Goal: Task Accomplishment & Management: Complete application form

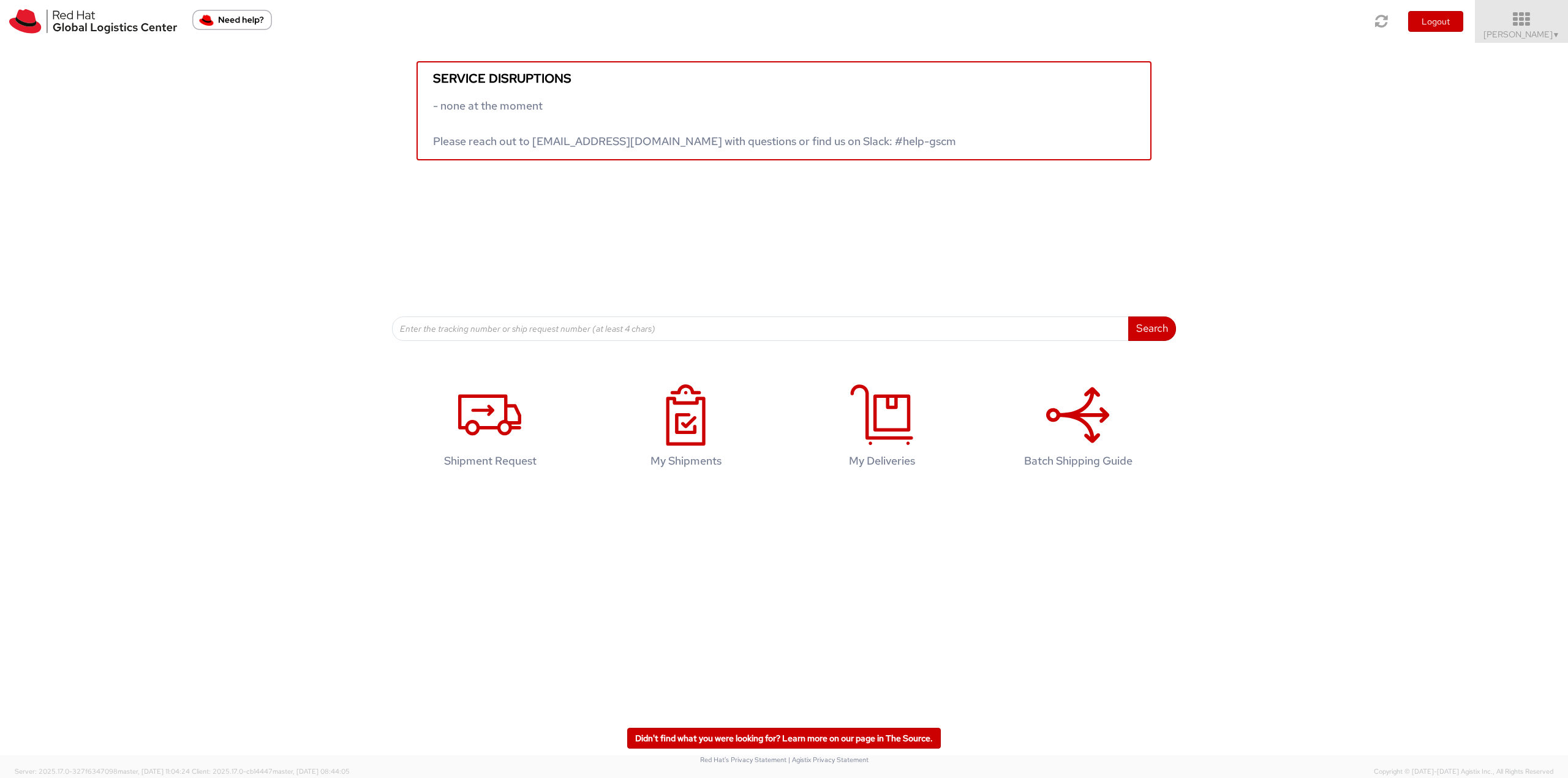
click at [1527, 30] on span "[PERSON_NAME] ▼" at bounding box center [1522, 34] width 77 height 11
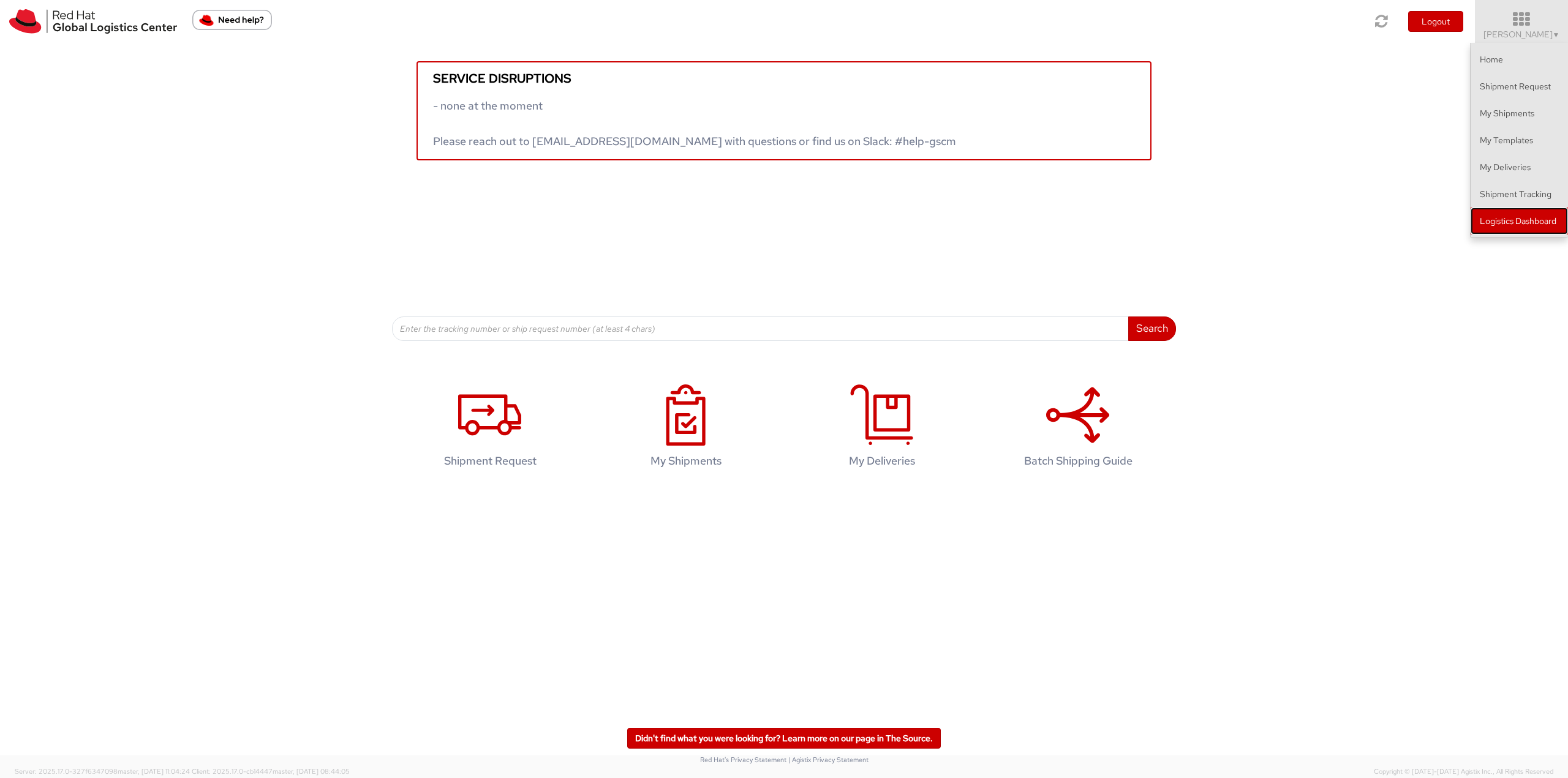
click at [1492, 212] on link "Logistics Dashboard" at bounding box center [1519, 221] width 97 height 27
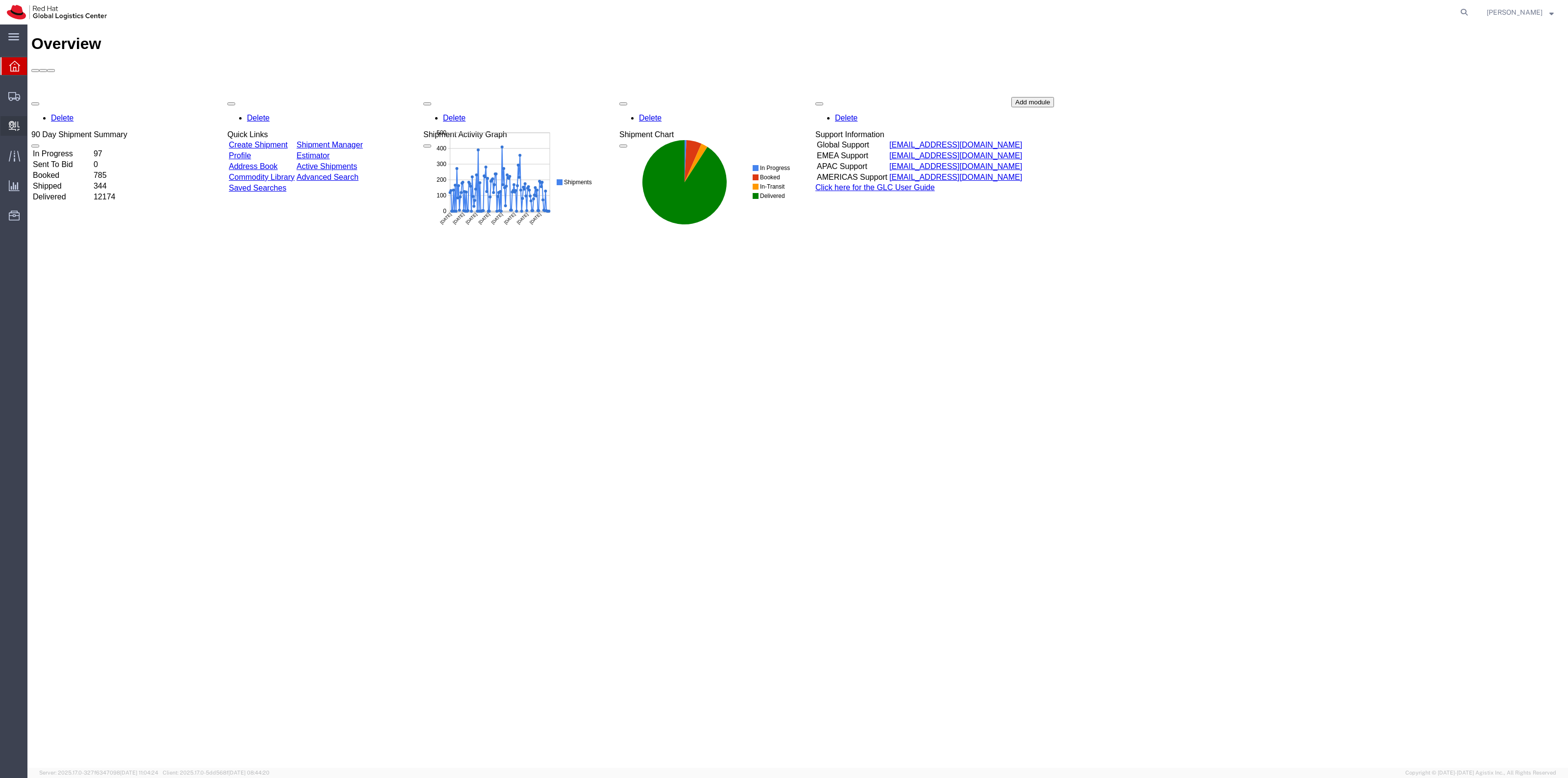
click at [0, 0] on span "Create Delivery" at bounding box center [0, 0] width 0 height 0
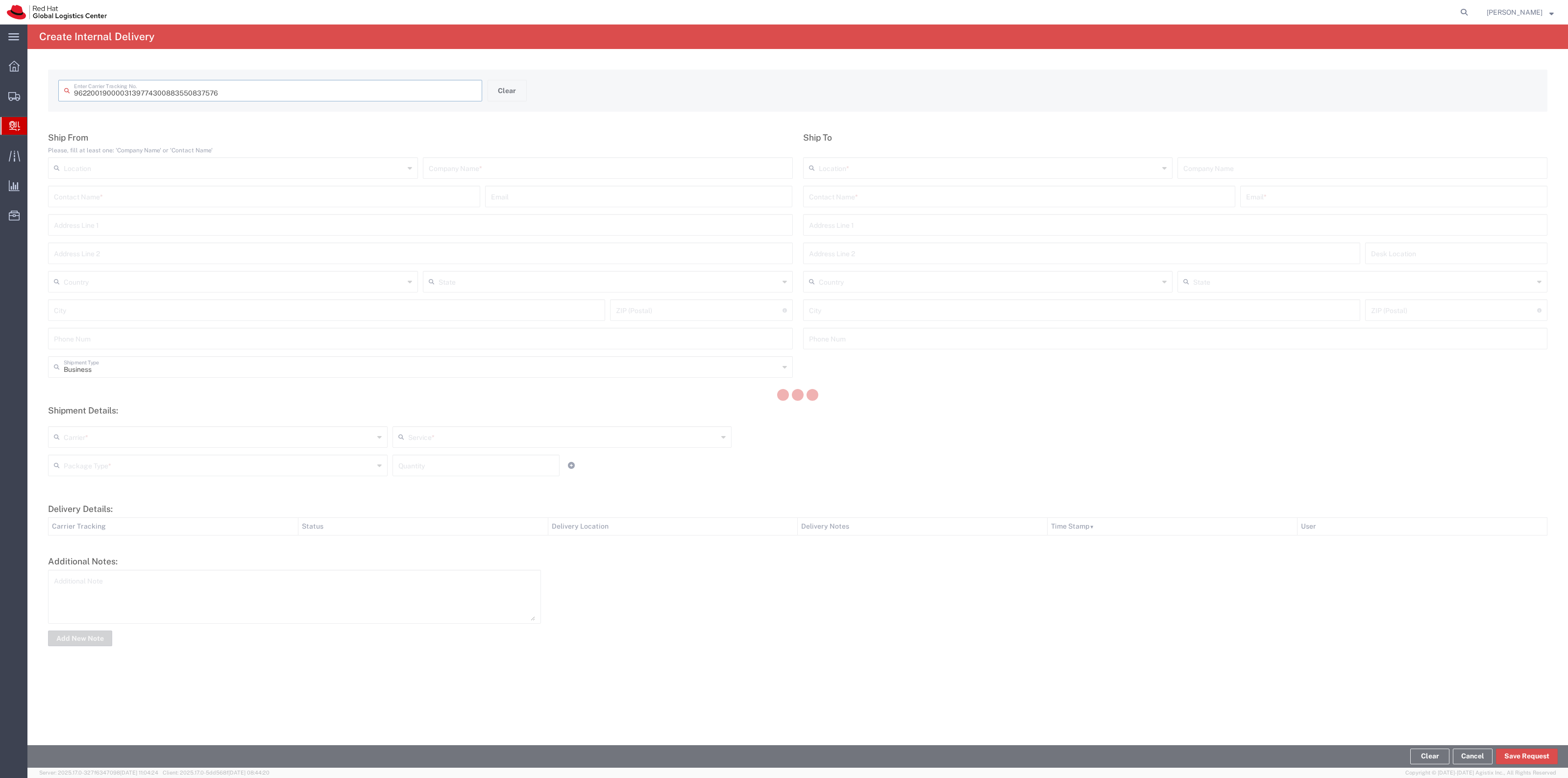
type input "883550837576"
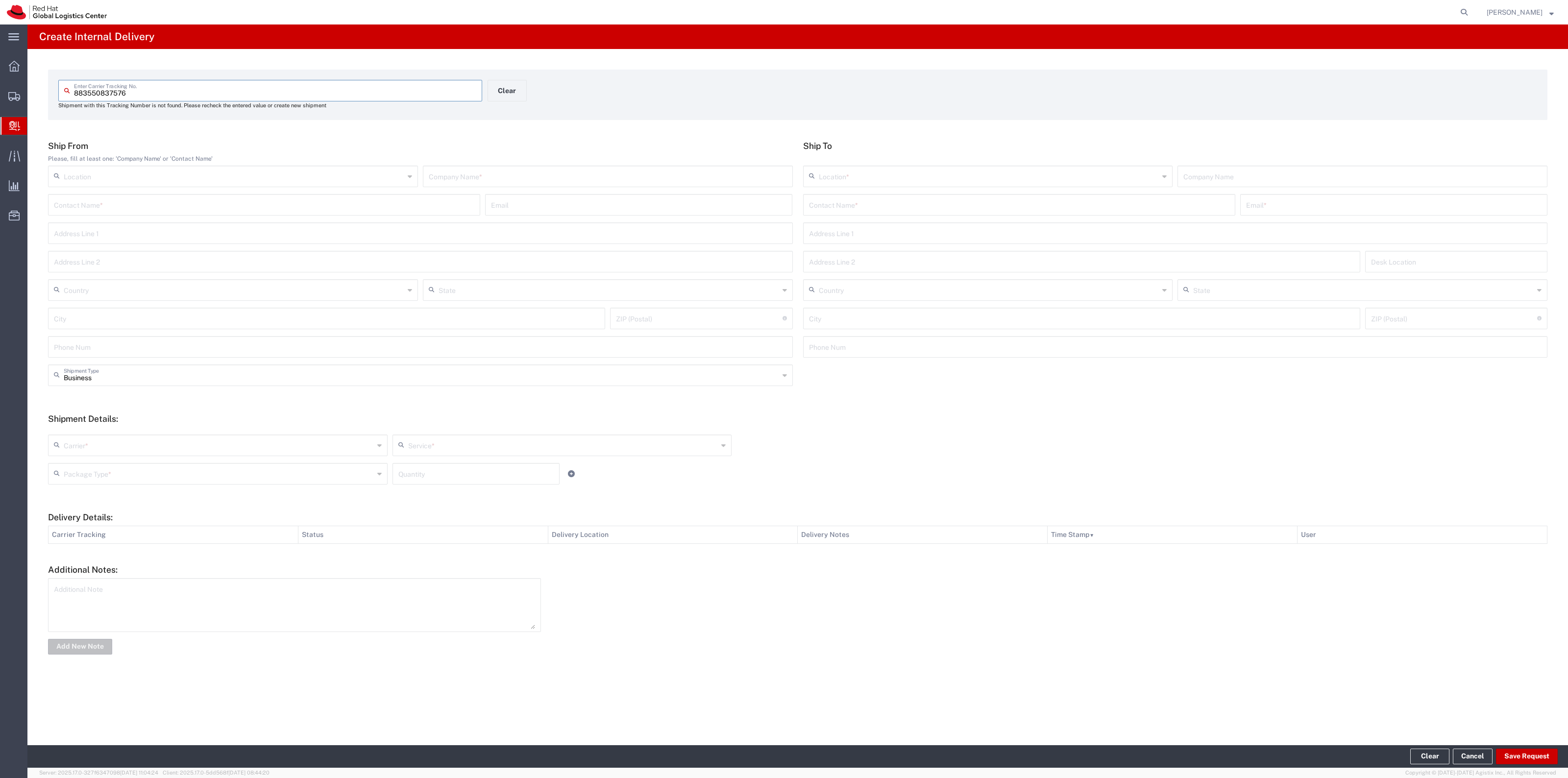
drag, startPoint x: 888, startPoint y: 192, endPoint x: 892, endPoint y: 195, distance: 5.0
click at [888, 192] on div "Location * [GEOGRAPHIC_DATA] - [GEOGRAPHIC_DATA] - [GEOGRAPHIC_DATA] [GEOGRAPHI…" at bounding box center [1175, 180] width 750 height 29
click at [903, 200] on input "text" at bounding box center [1019, 204] width 421 height 17
type input "[PERSON_NAME]"
click at [998, 240] on p "[STREET_ADDRESS][PERSON_NAME]" at bounding box center [1019, 241] width 419 height 12
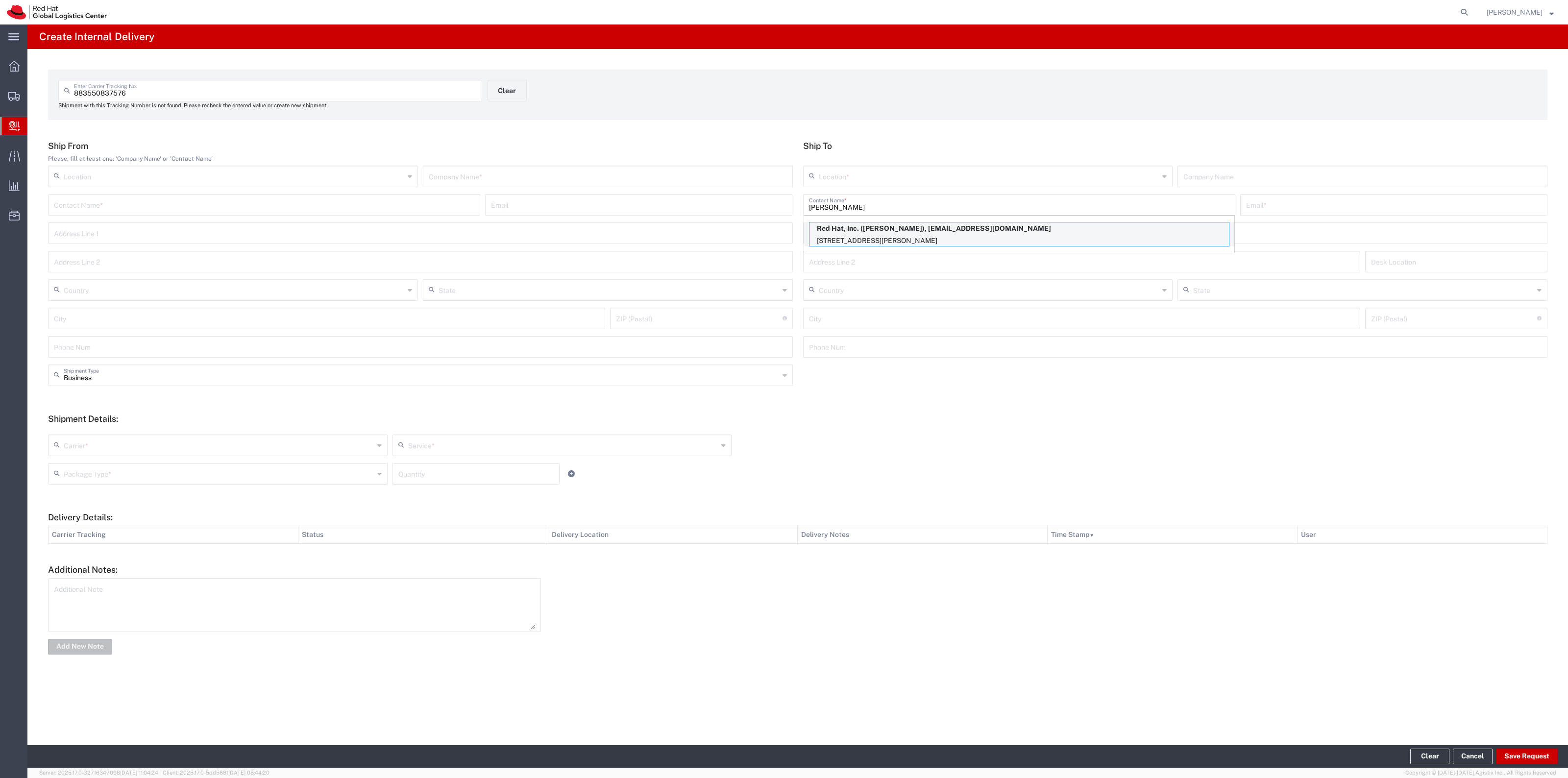
type input "RH - Tysons Corner"
type input "Red Hat, Inc."
type input "[PERSON_NAME]"
type input "[EMAIL_ADDRESS][DOMAIN_NAME]"
type input "[STREET_ADDRESS]"
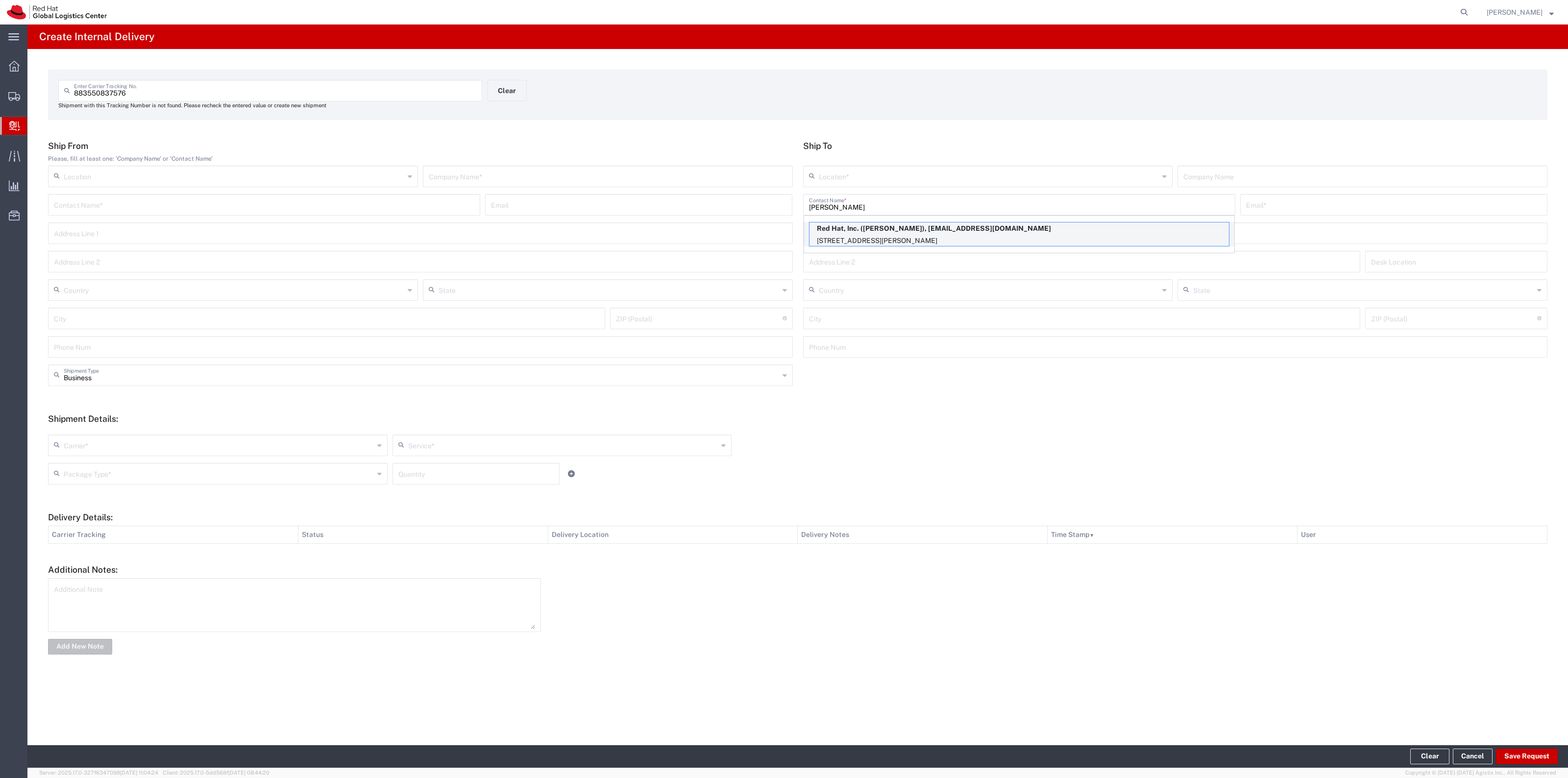
type input "Suite 800"
type input "FLEX"
type input "[GEOGRAPHIC_DATA]"
type input "[PERSON_NAME]"
type input "22102"
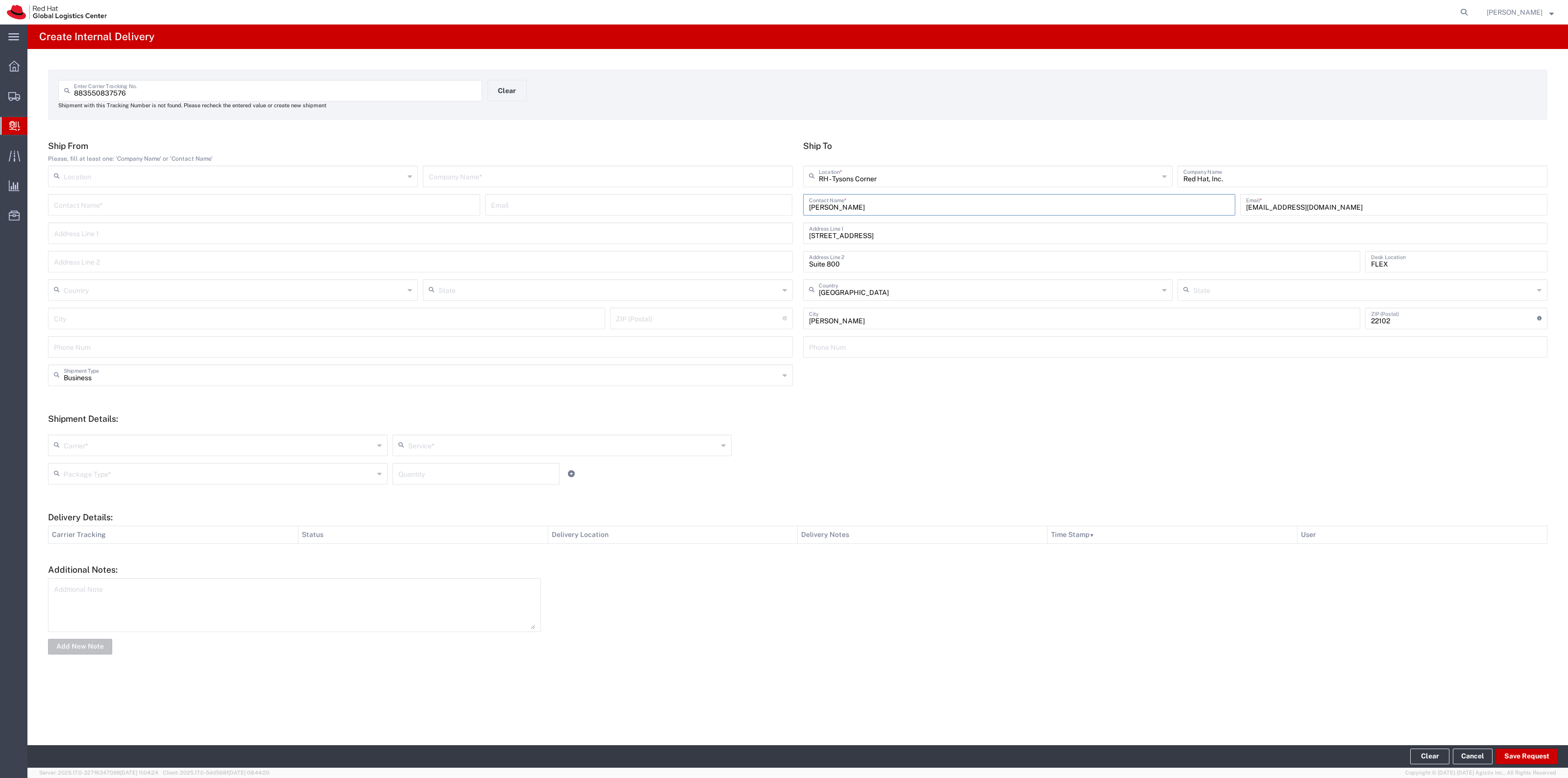
type input "[US_STATE]"
click at [758, 172] on input "text" at bounding box center [607, 176] width 358 height 17
click at [875, 180] on input "text" at bounding box center [989, 176] width 340 height 17
click at [836, 209] on span "RH - Raleigh" at bounding box center [987, 213] width 368 height 15
type input "RH - Raleigh"
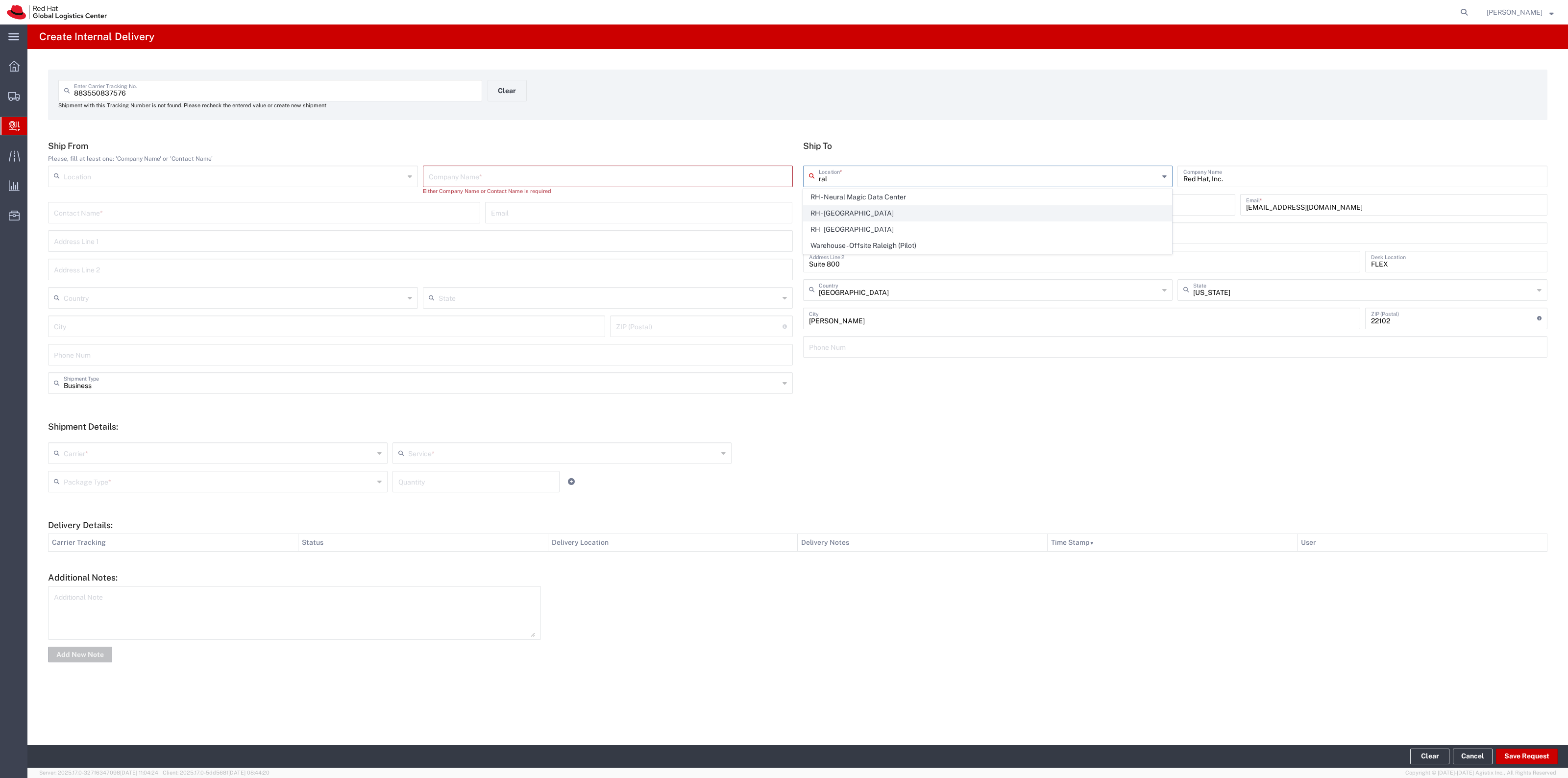
type input "100 East Davie Street"
type input "North Carolina"
type input "RALEIGH"
type input "27601"
type input "919-754-4950"
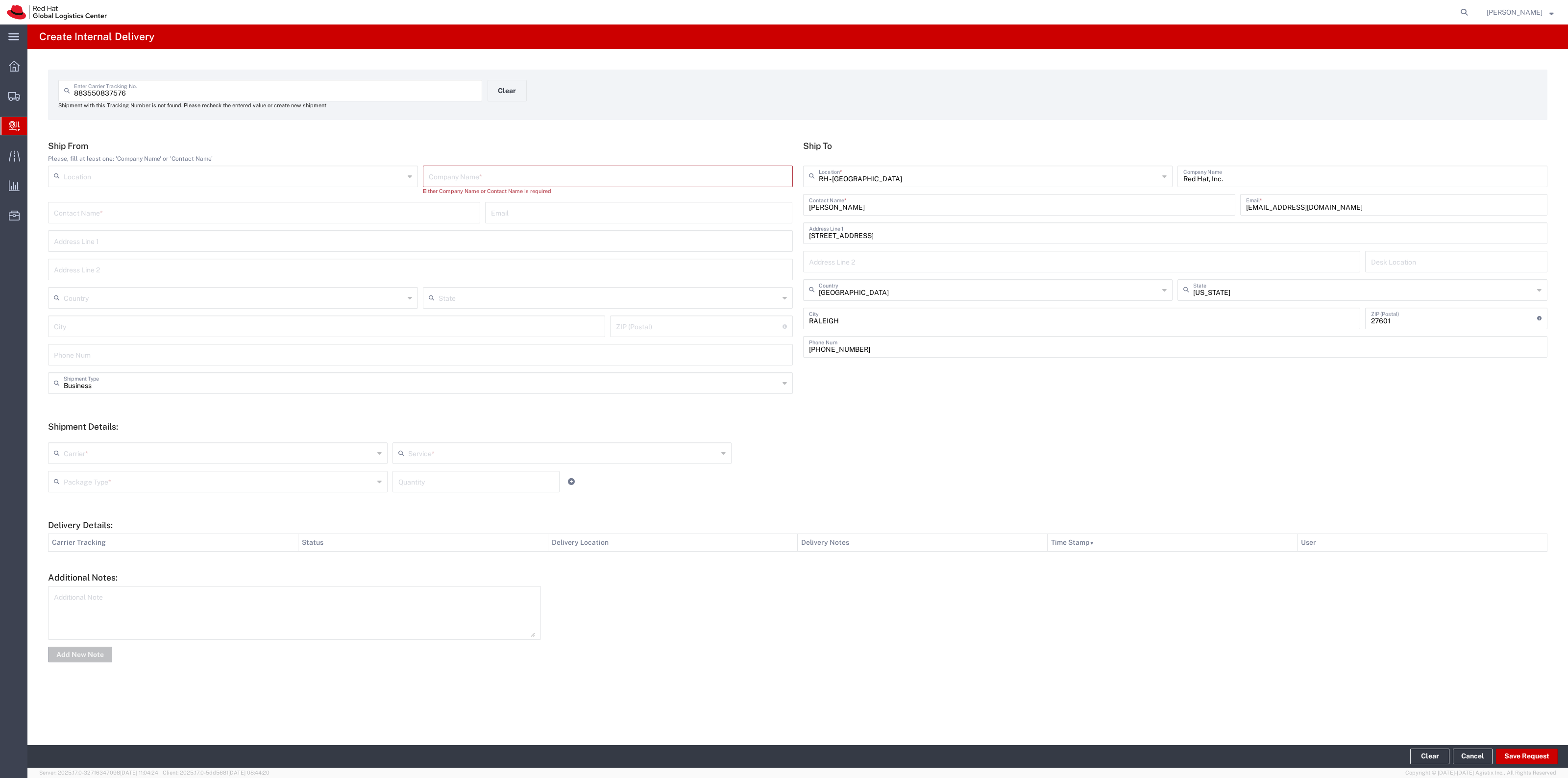
click at [722, 177] on input "text" at bounding box center [607, 176] width 358 height 17
type input "U"
type input "FedEx"
click at [224, 436] on input "text" at bounding box center [219, 444] width 310 height 17
click at [211, 505] on span "FedEx Express" at bounding box center [217, 499] width 338 height 15
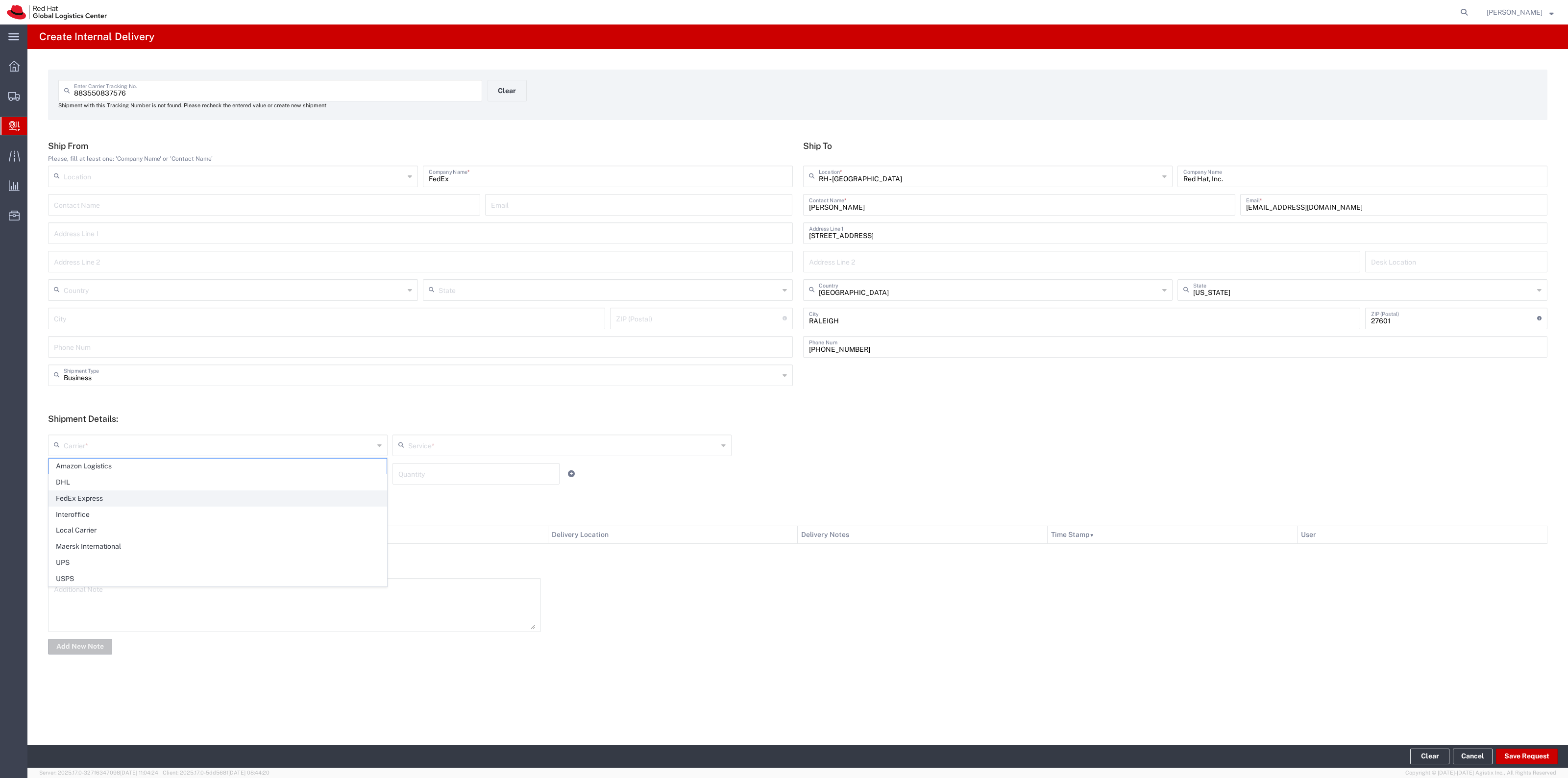
type input "FedEx Express"
click at [520, 449] on input "text" at bounding box center [564, 444] width 310 height 17
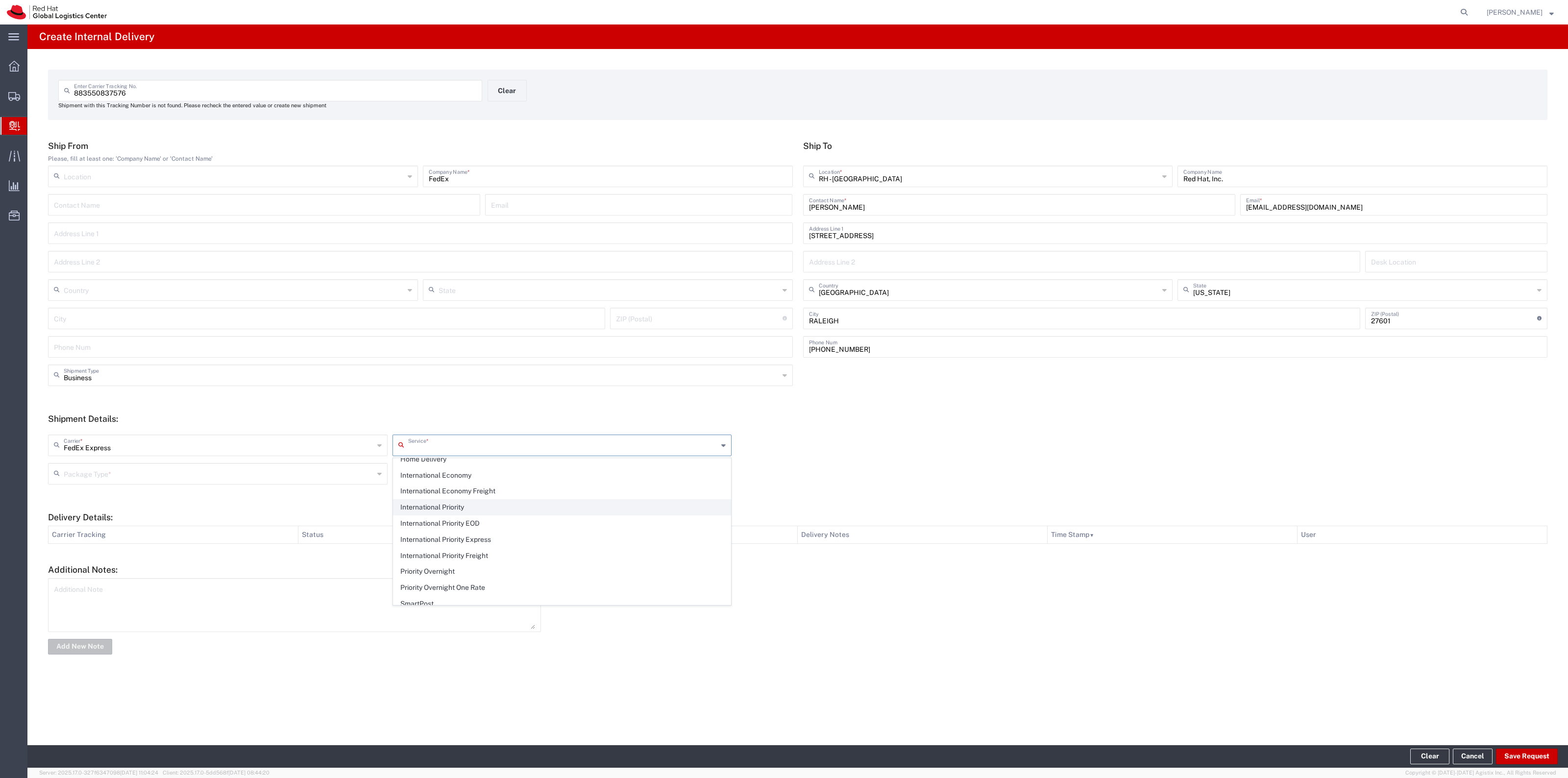
scroll to position [122, 0]
click at [499, 489] on span "Ground" at bounding box center [562, 488] width 338 height 15
type input "Ground"
click at [394, 474] on div "Quantity" at bounding box center [476, 474] width 167 height 21
click at [386, 474] on div "Package Type *" at bounding box center [218, 474] width 340 height 21
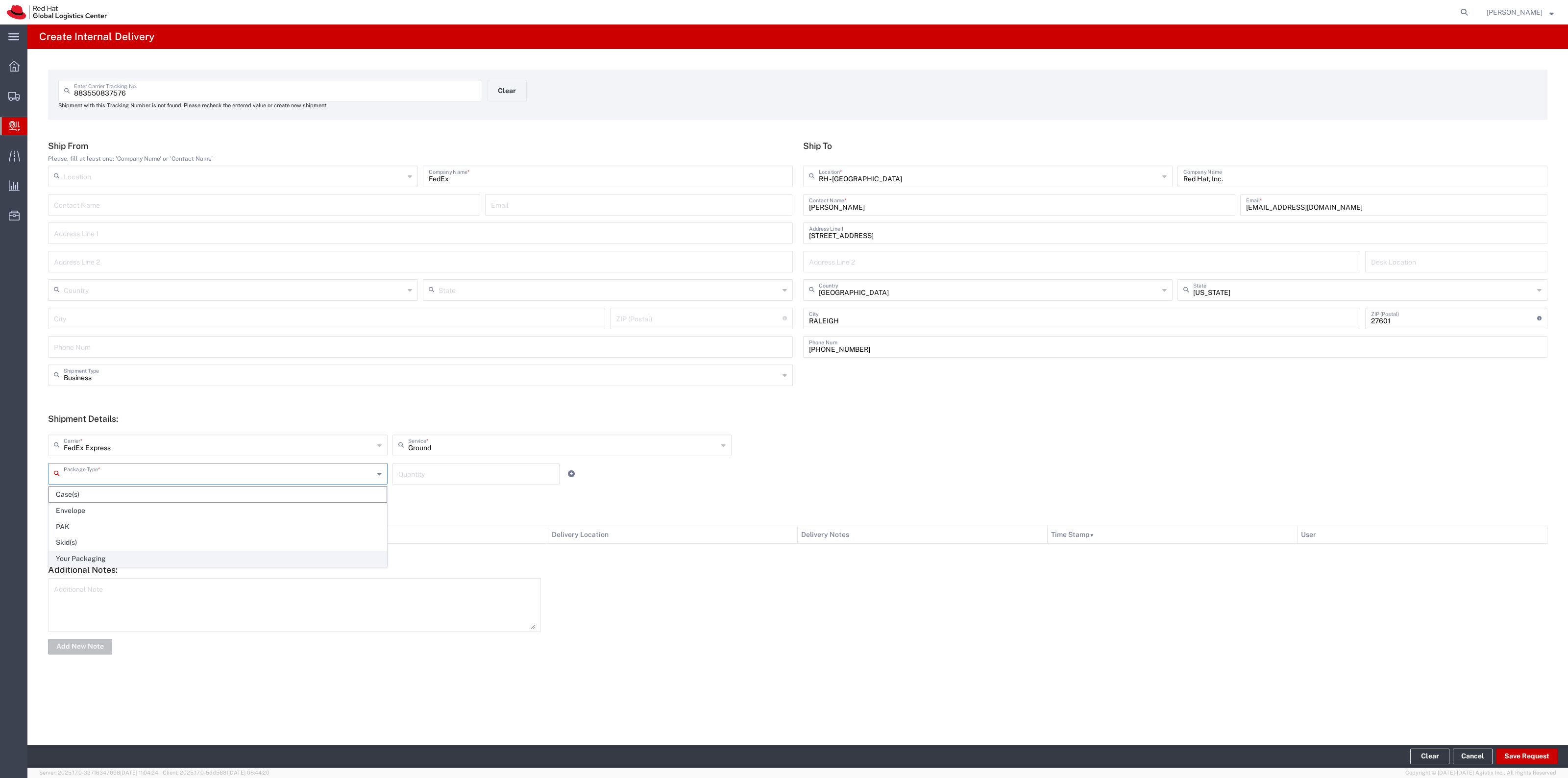
click at [285, 557] on span "Your Packaging" at bounding box center [217, 559] width 338 height 15
type input "Your Packaging"
click at [411, 482] on div "Quantity" at bounding box center [476, 474] width 167 height 21
click at [413, 477] on input "number" at bounding box center [475, 473] width 155 height 17
type input "1"
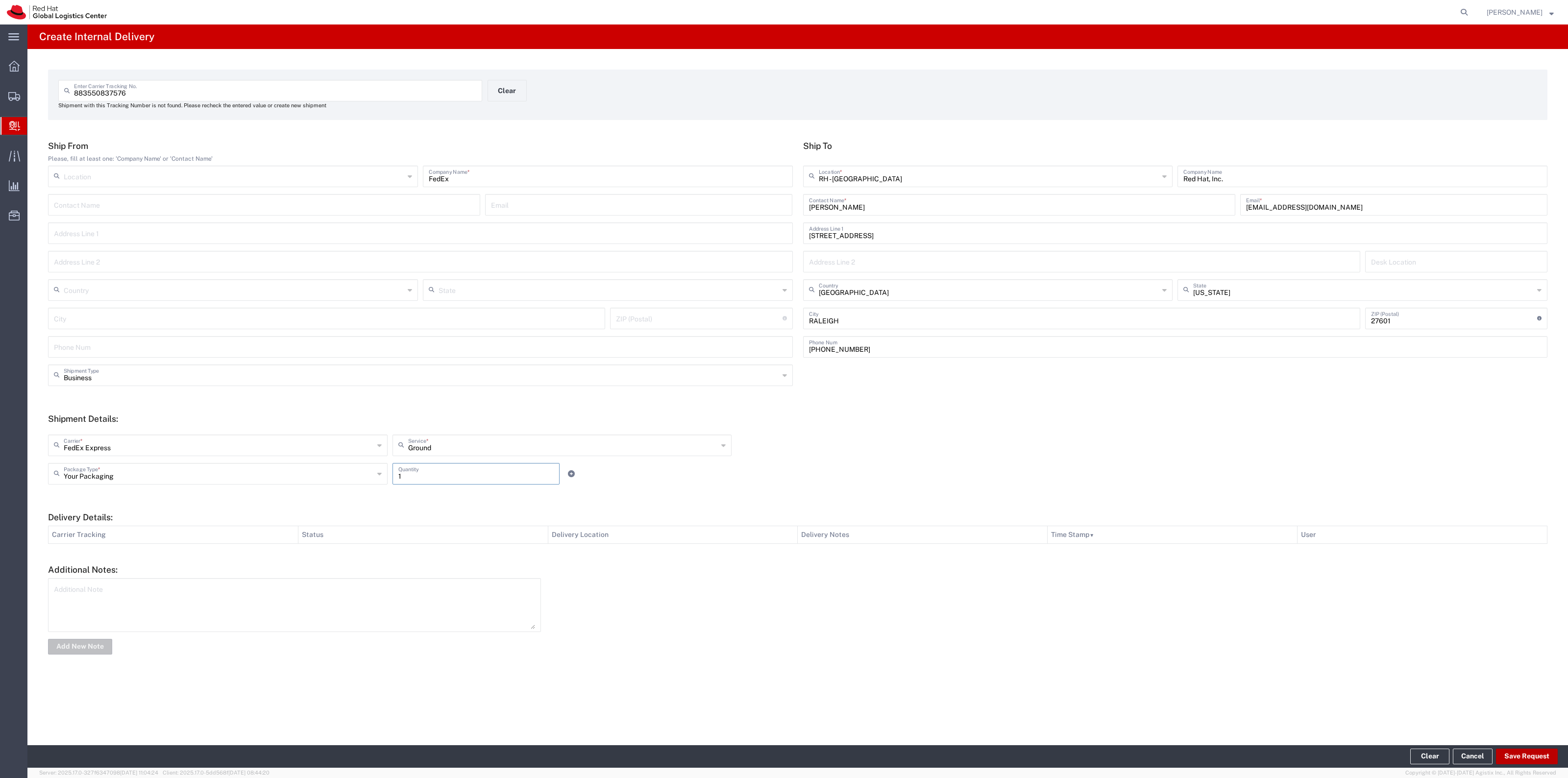
click at [1513, 753] on button "Save Request" at bounding box center [1527, 757] width 61 height 16
type input "United States"
type input "RICHFIELD"
type input "44286"
type input "Ohio"
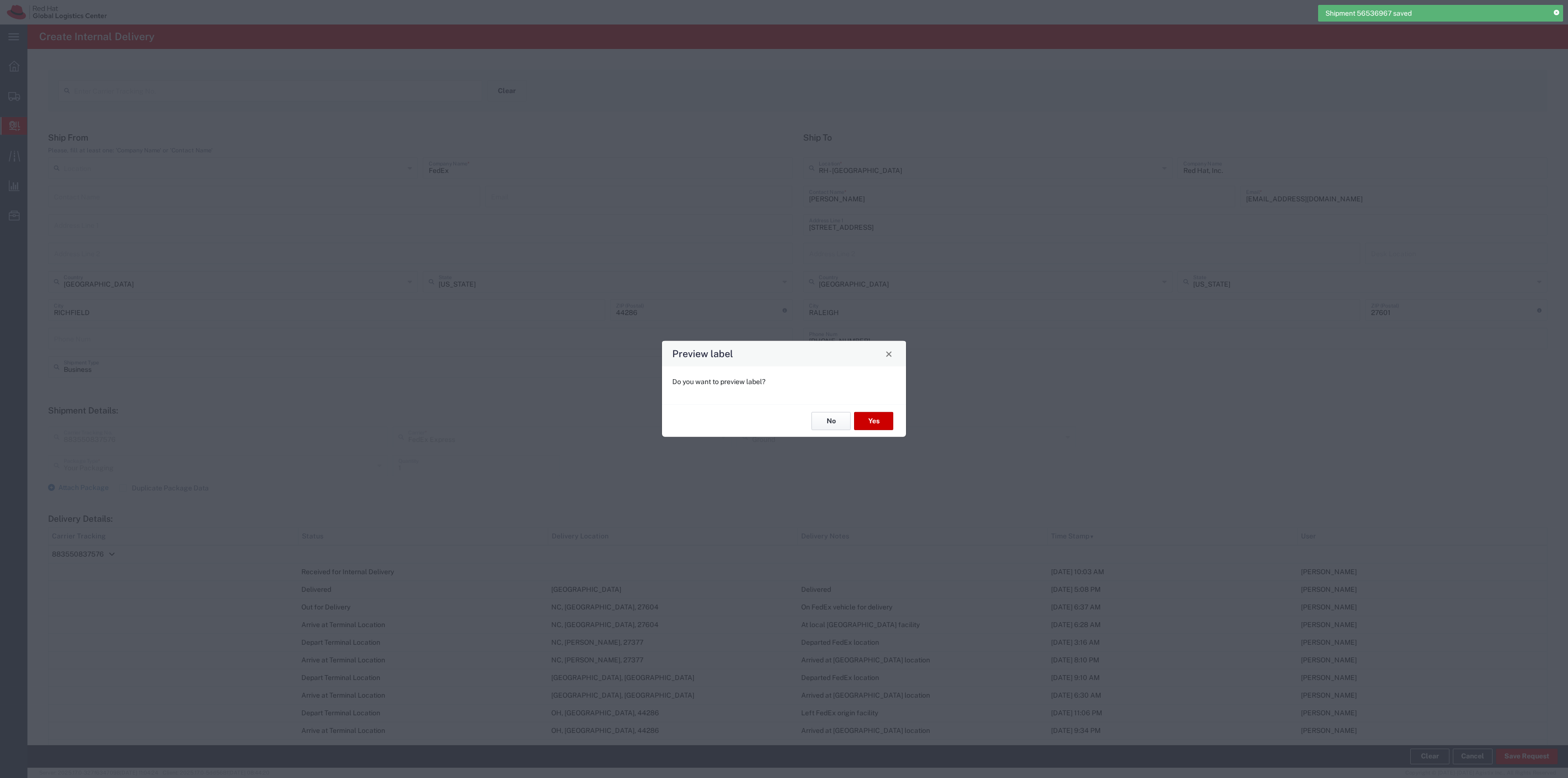
click at [832, 419] on button "No" at bounding box center [831, 421] width 39 height 18
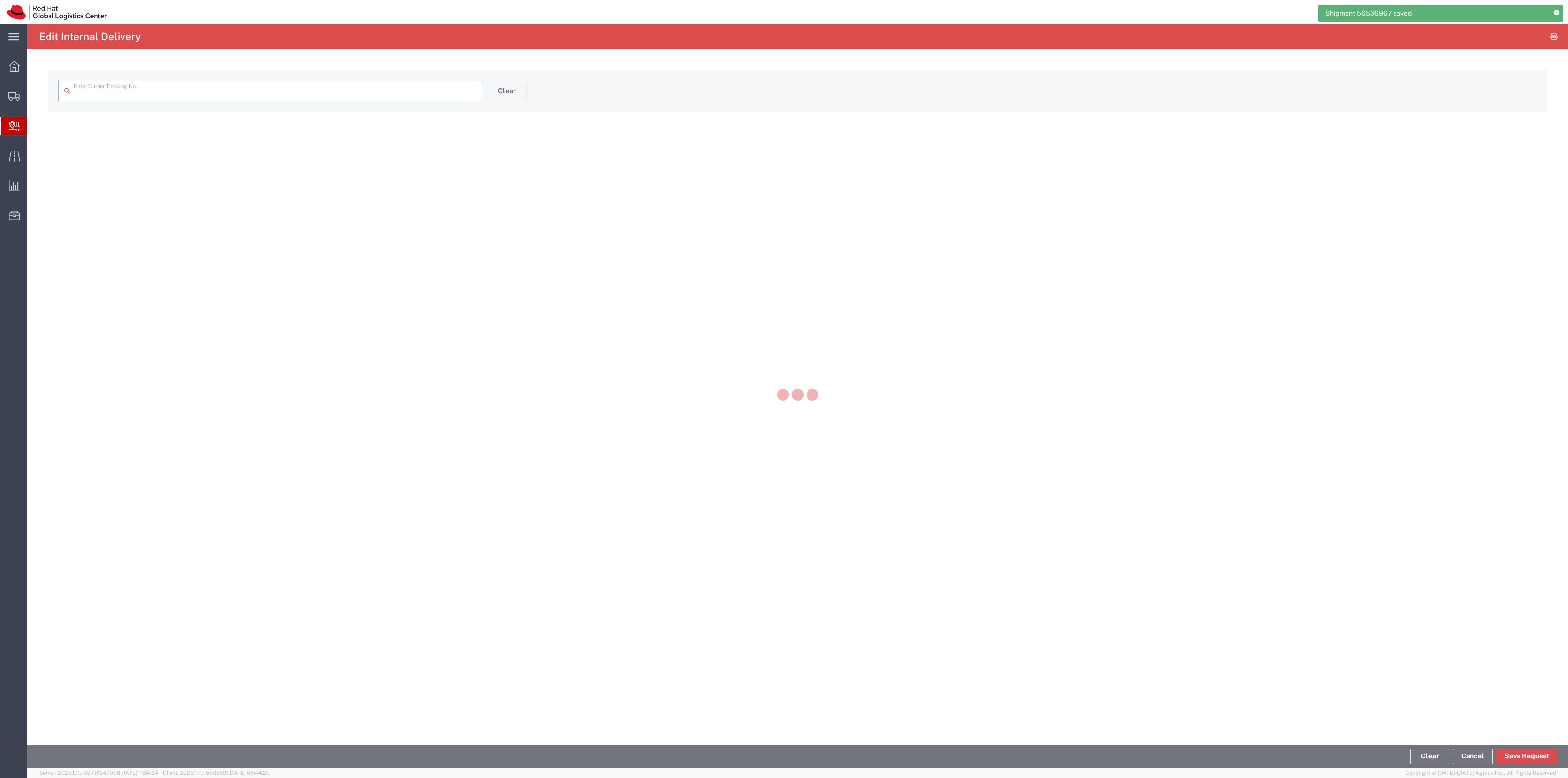
type input "883550837576"
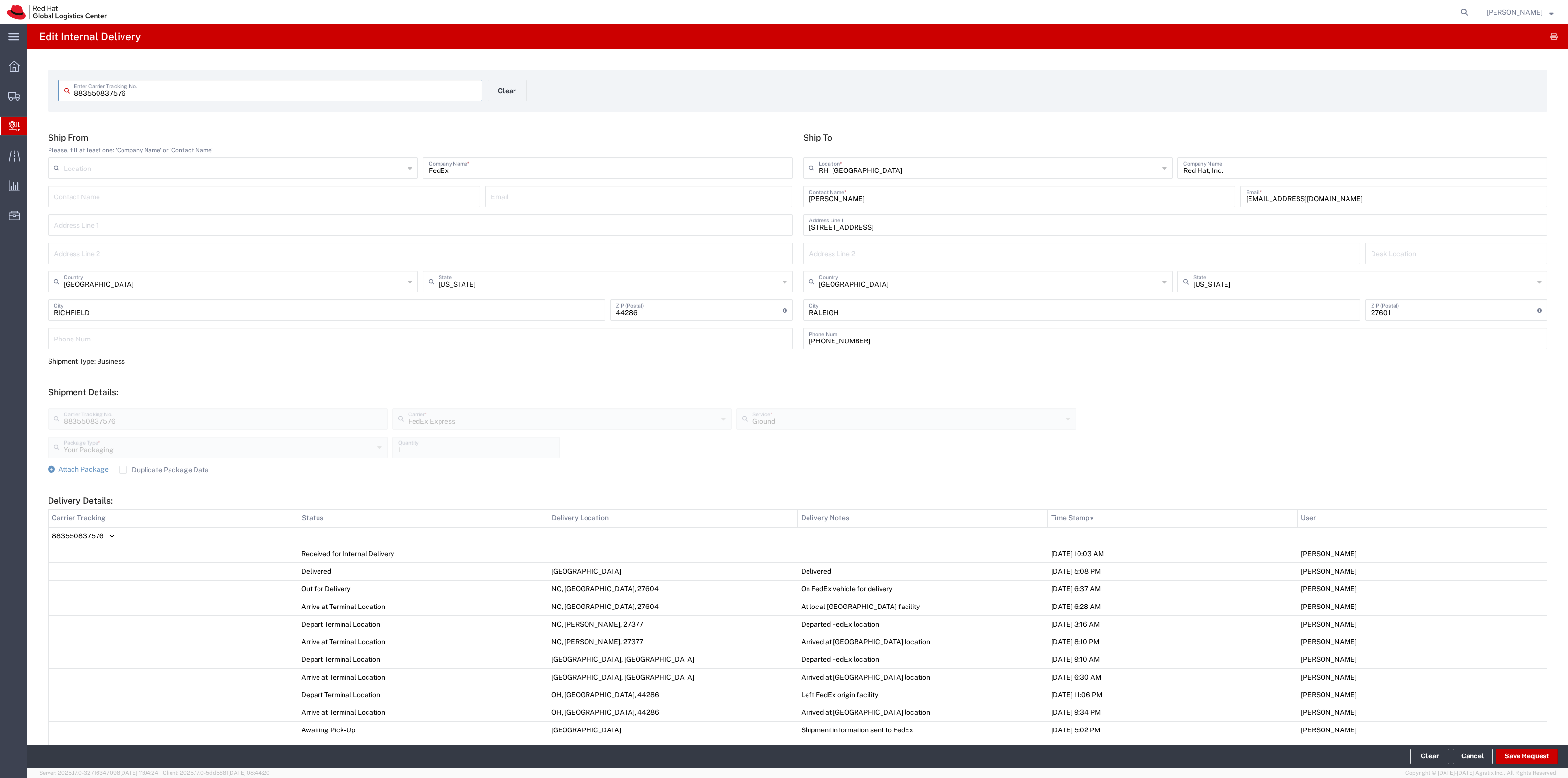
click at [169, 466] on label "Duplicate Package Data" at bounding box center [164, 470] width 89 height 8
click at [123, 470] on input "Duplicate Package Data" at bounding box center [123, 470] width 0 height 0
click at [62, 466] on span "Attach Package" at bounding box center [83, 469] width 51 height 8
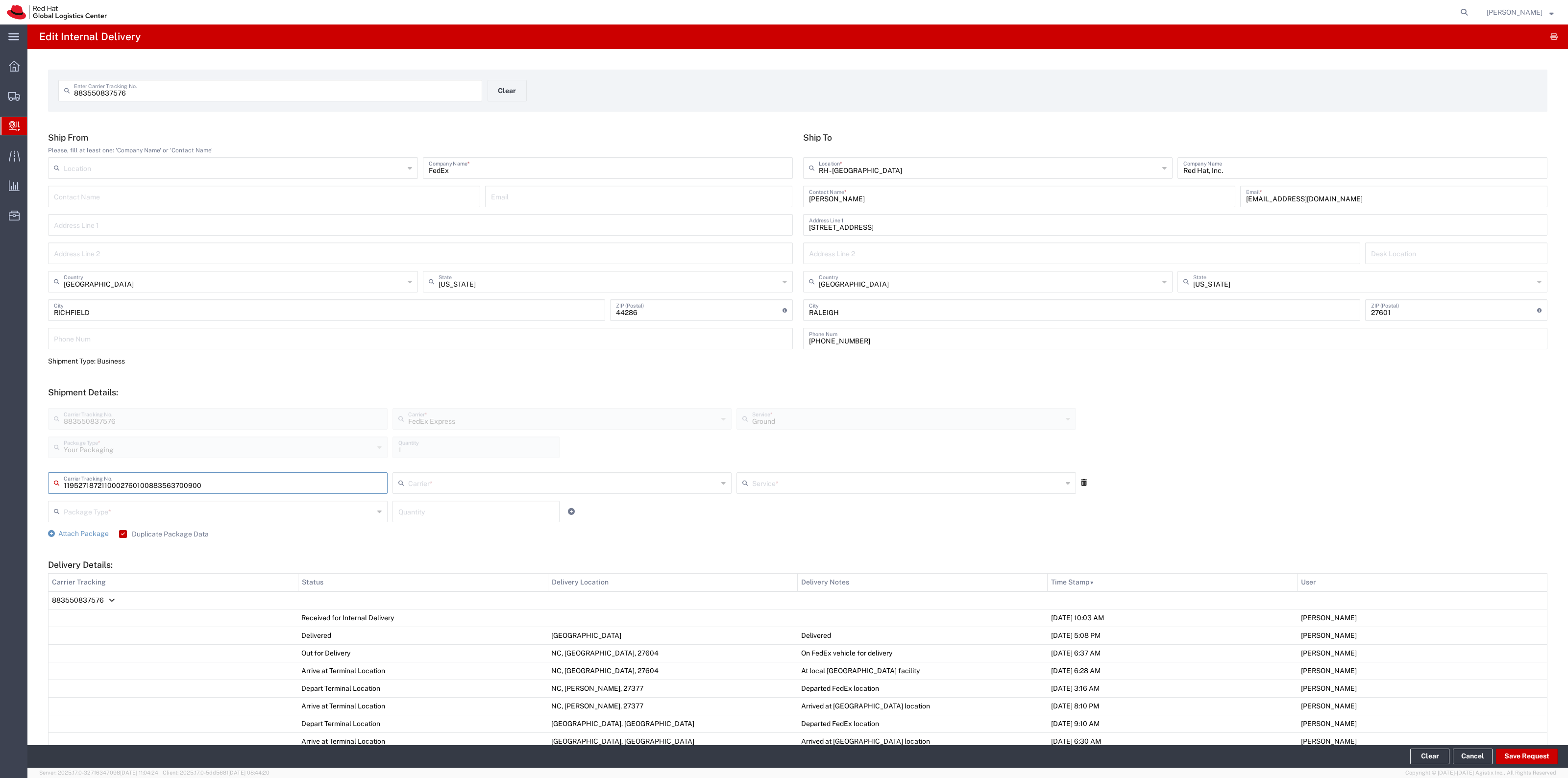
type input "883563700900"
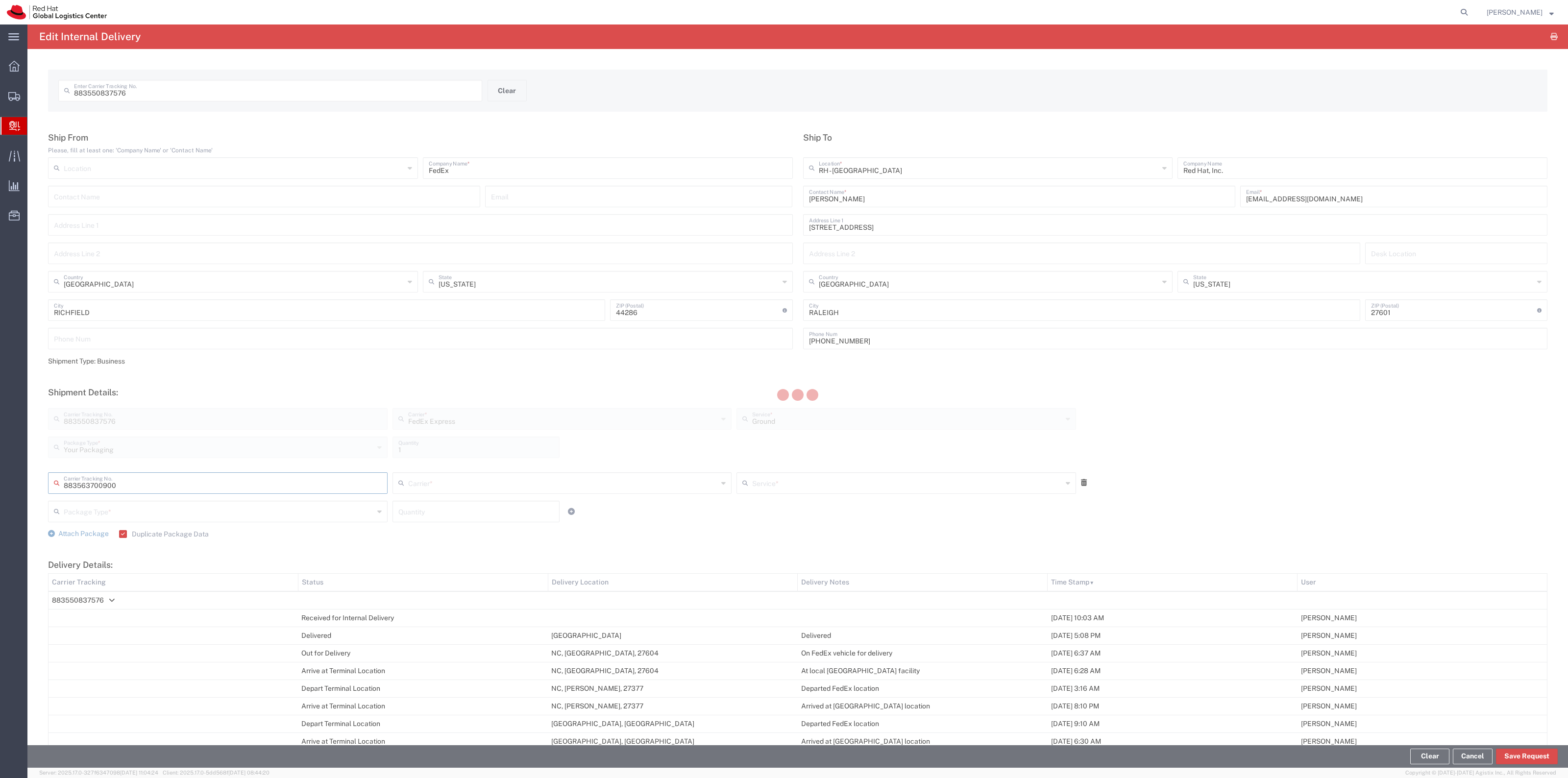
type input "FedEx Express"
type input "Your Packaging"
type input "1"
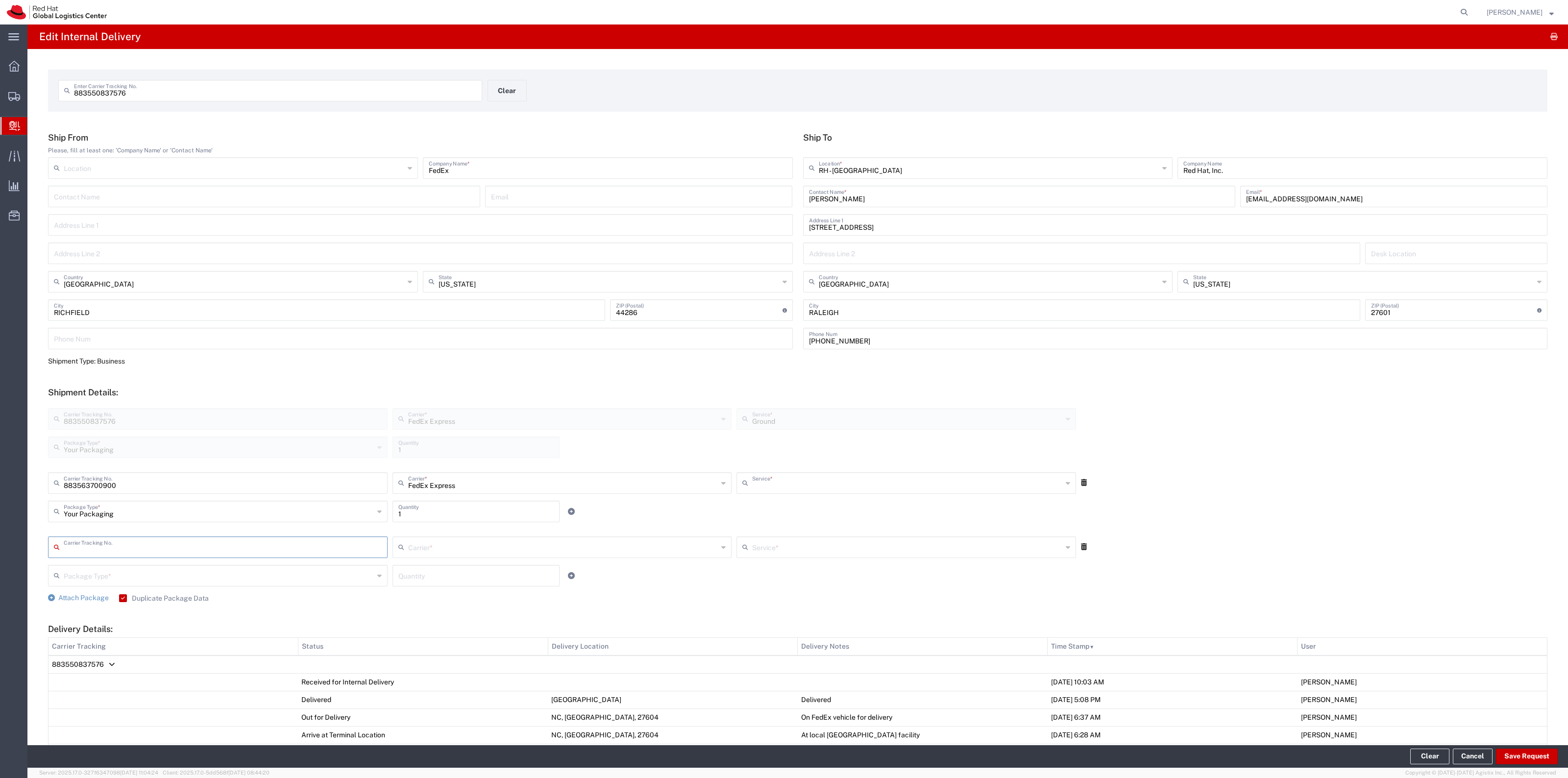
type input "Ground"
type input "883563708441"
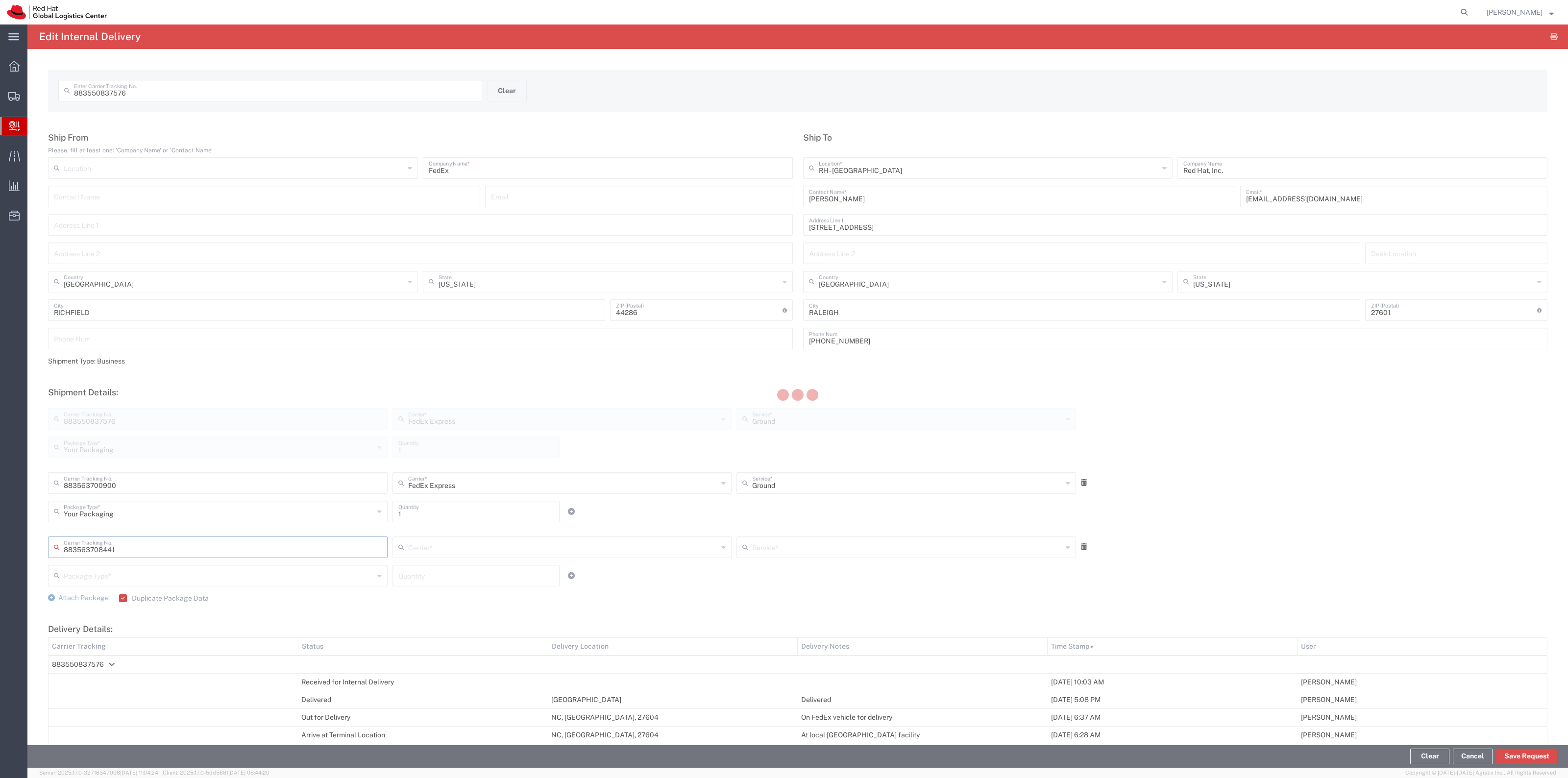
type input "FedEx Express"
type input "Your Packaging"
type input "1"
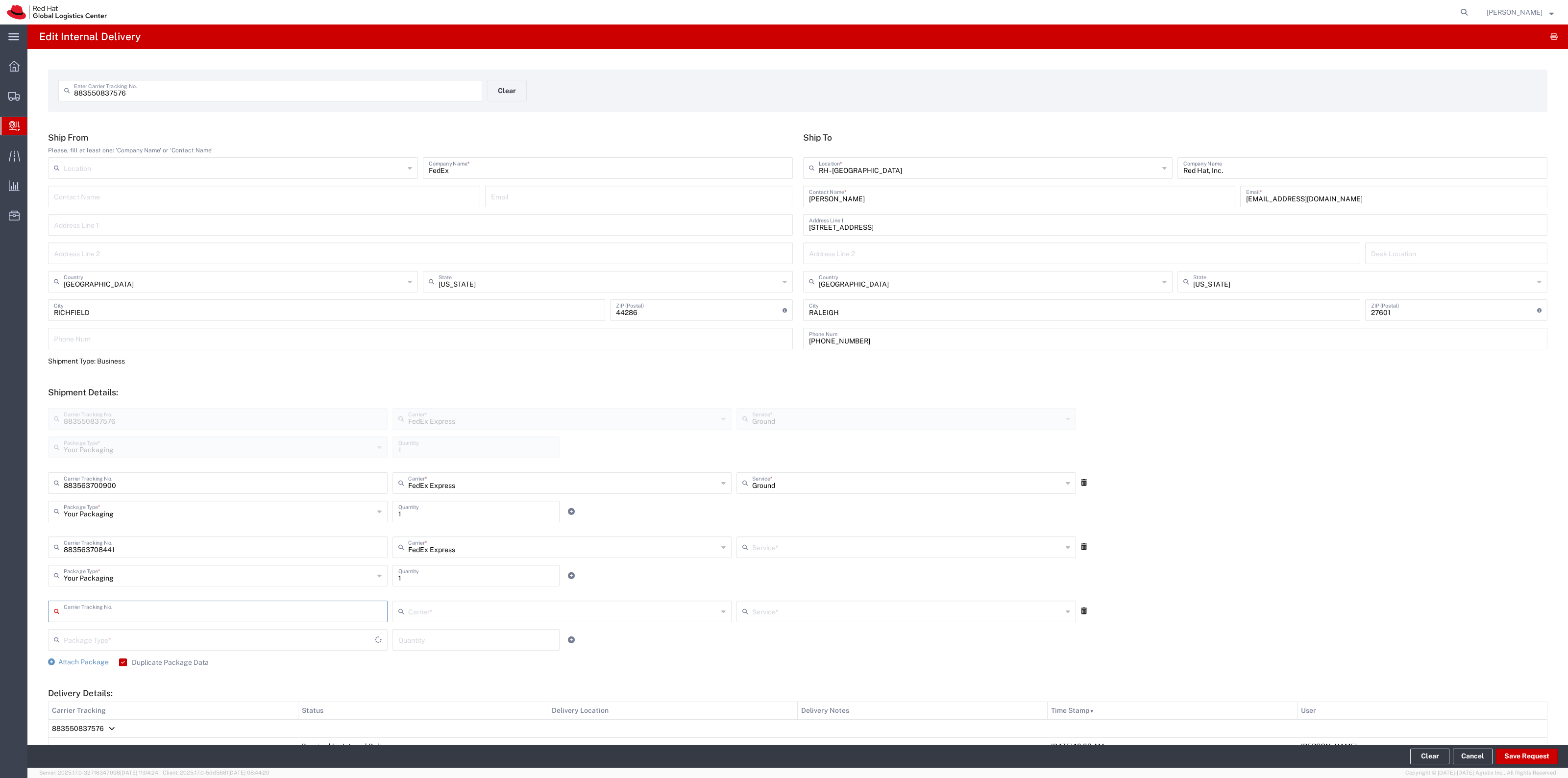
type input "Ground"
type input "883563708143"
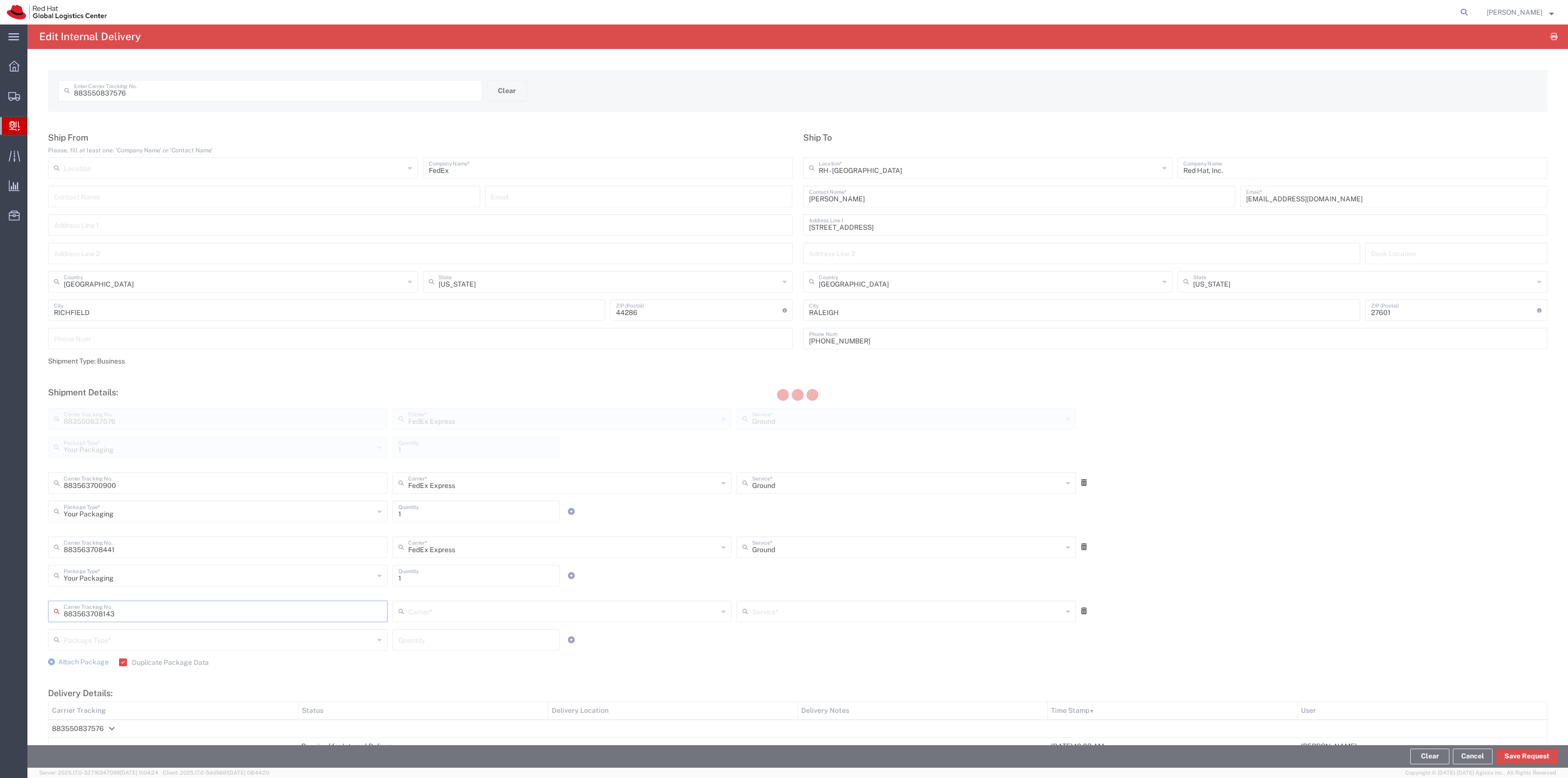
type input "FedEx Express"
type input "Your Packaging"
type input "1"
type input "Ground"
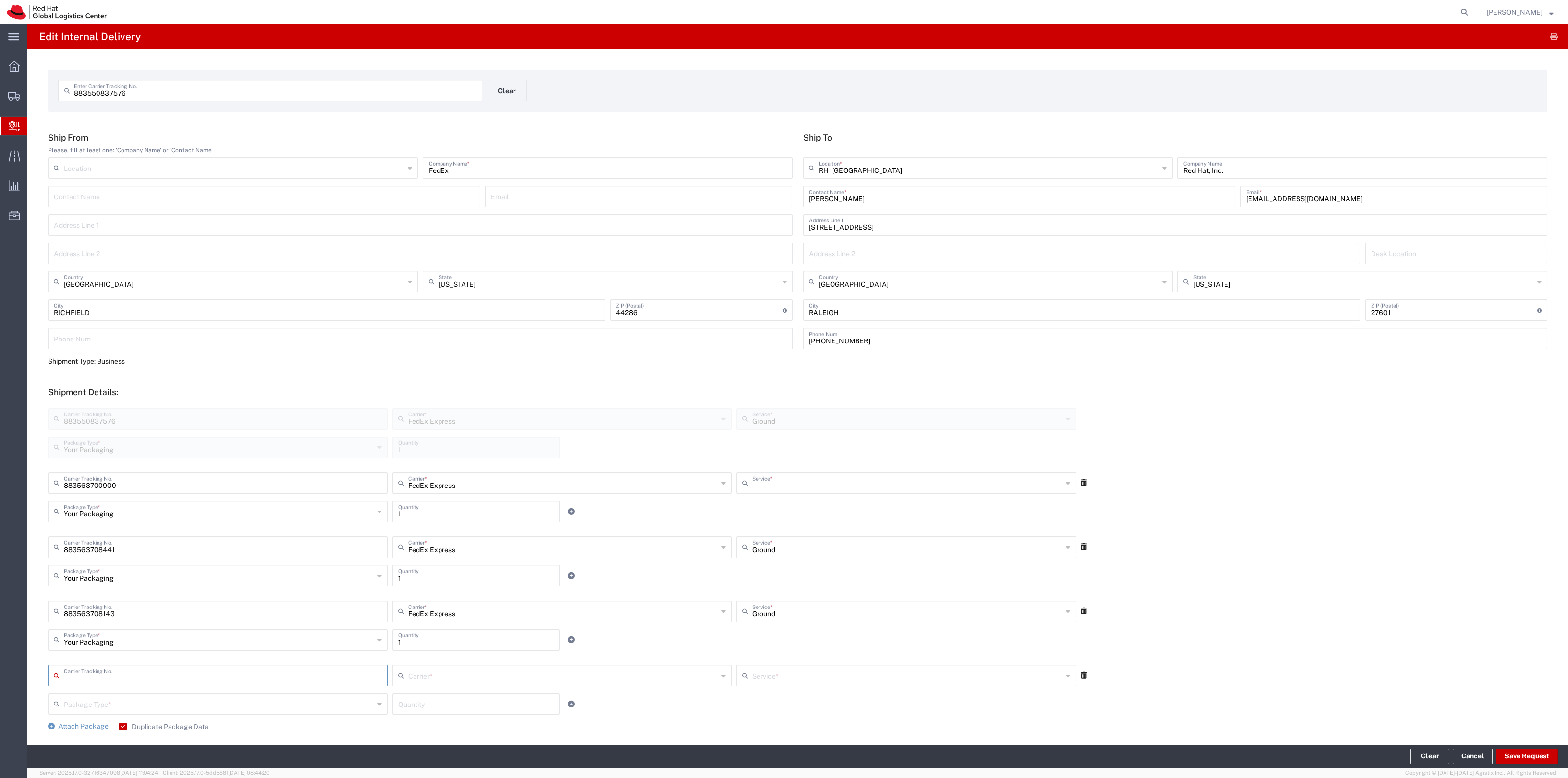
click at [878, 485] on input "text" at bounding box center [908, 482] width 310 height 17
click at [863, 613] on span "Standard Overnight" at bounding box center [901, 619] width 335 height 15
type input "Standard Overnight"
click at [815, 544] on input "text" at bounding box center [908, 547] width 310 height 17
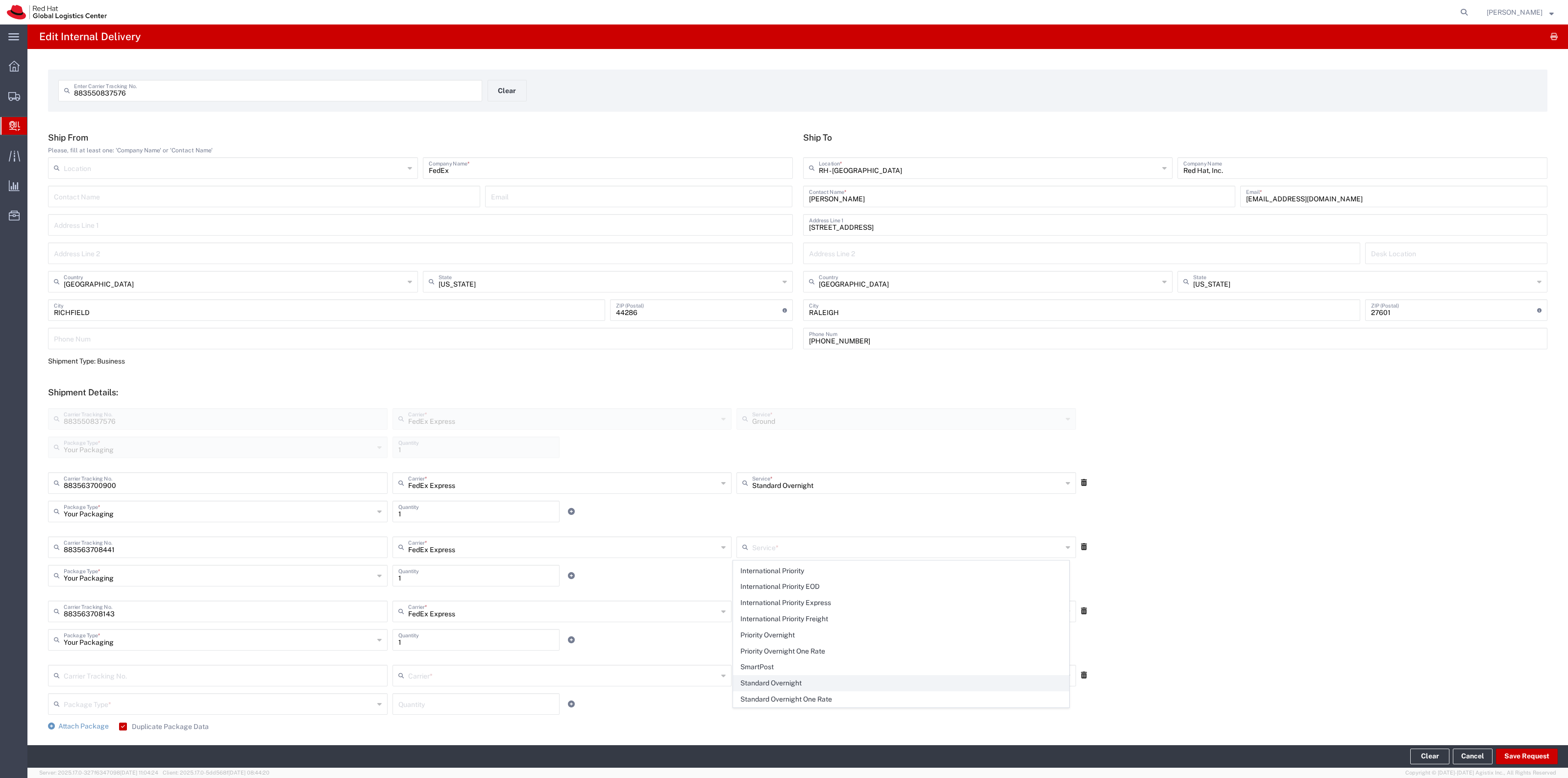
click at [817, 689] on span "Standard Overnight" at bounding box center [901, 683] width 335 height 15
type input "Standard Overnight"
click at [825, 617] on input "text" at bounding box center [908, 611] width 310 height 17
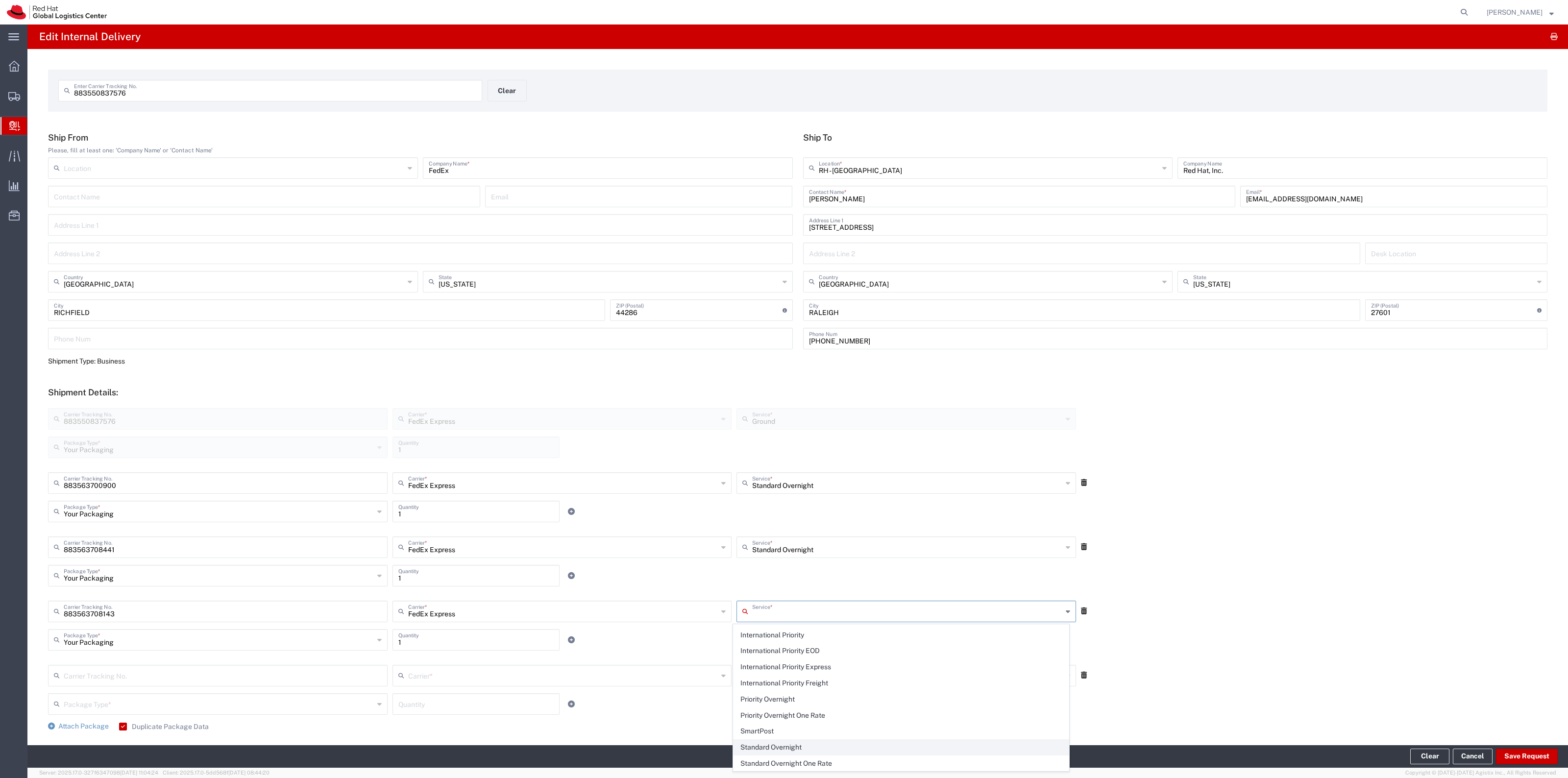
click at [816, 743] on span "Standard Overnight" at bounding box center [901, 748] width 335 height 15
type input "Standard Overnight"
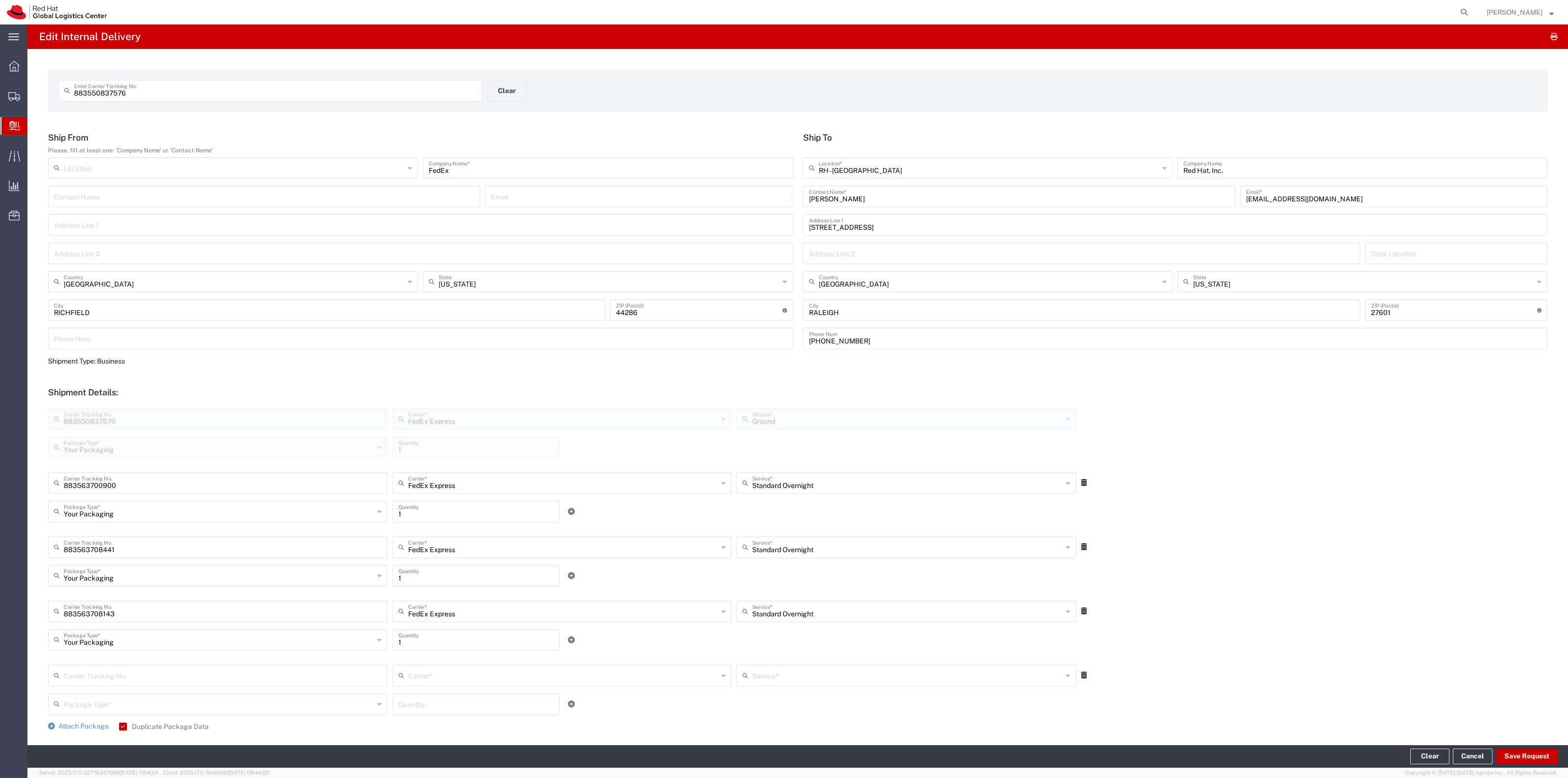
click at [244, 677] on input "text" at bounding box center [223, 675] width 318 height 17
type input "883473303701"
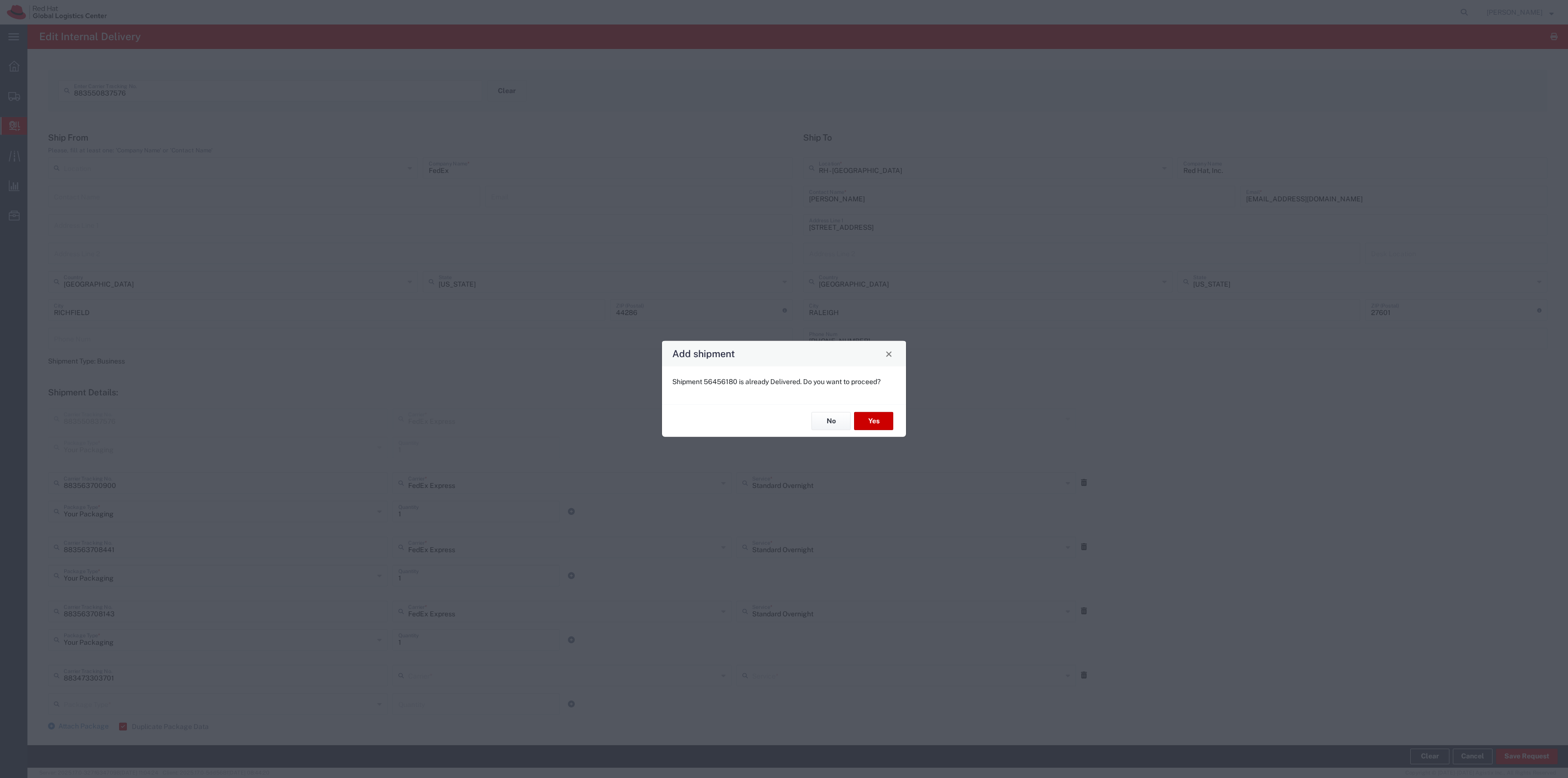
click at [863, 410] on div "No Yes" at bounding box center [784, 421] width 244 height 33
click at [866, 418] on button "Yes" at bounding box center [873, 421] width 39 height 18
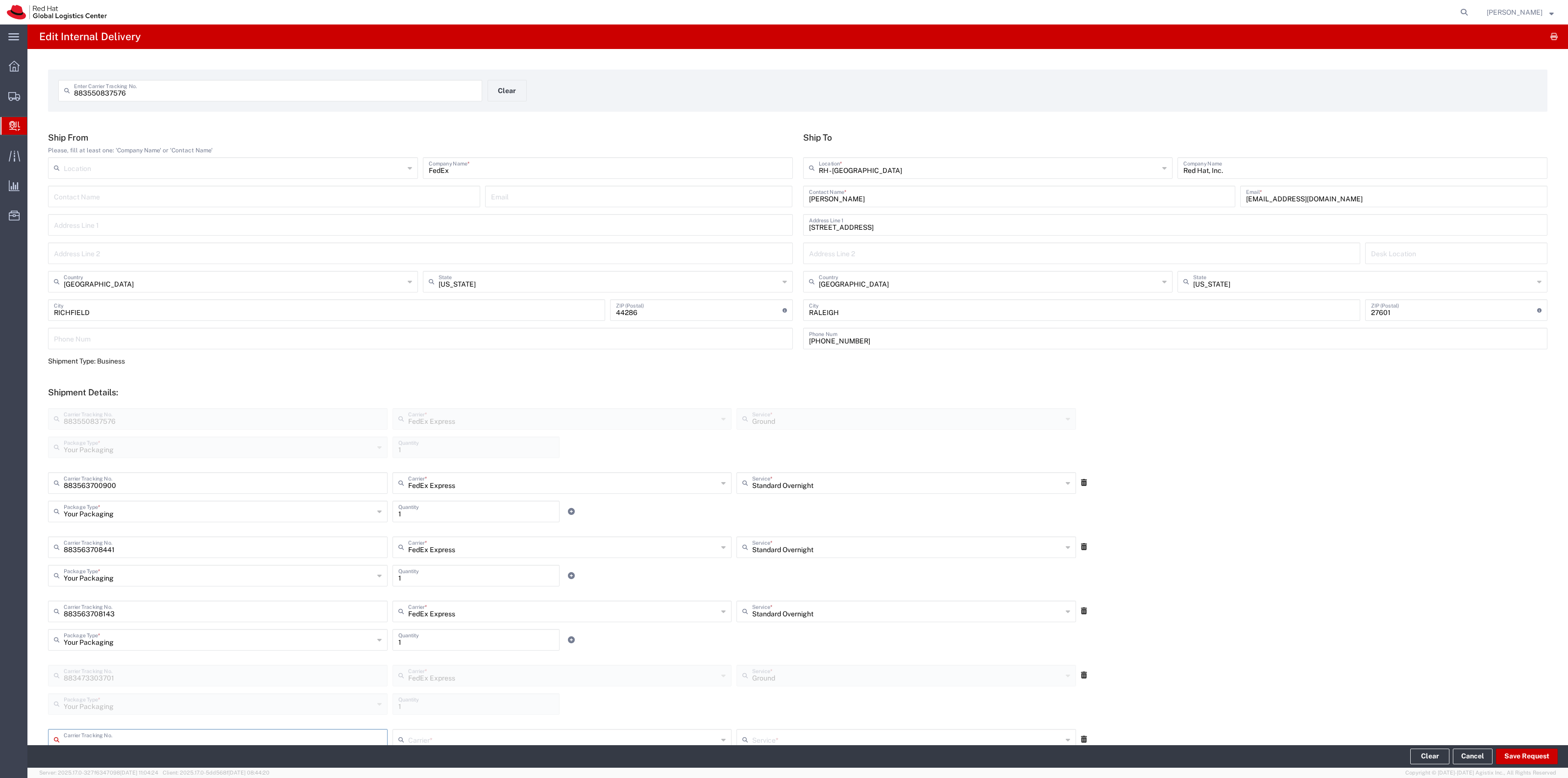
scroll to position [1, 0]
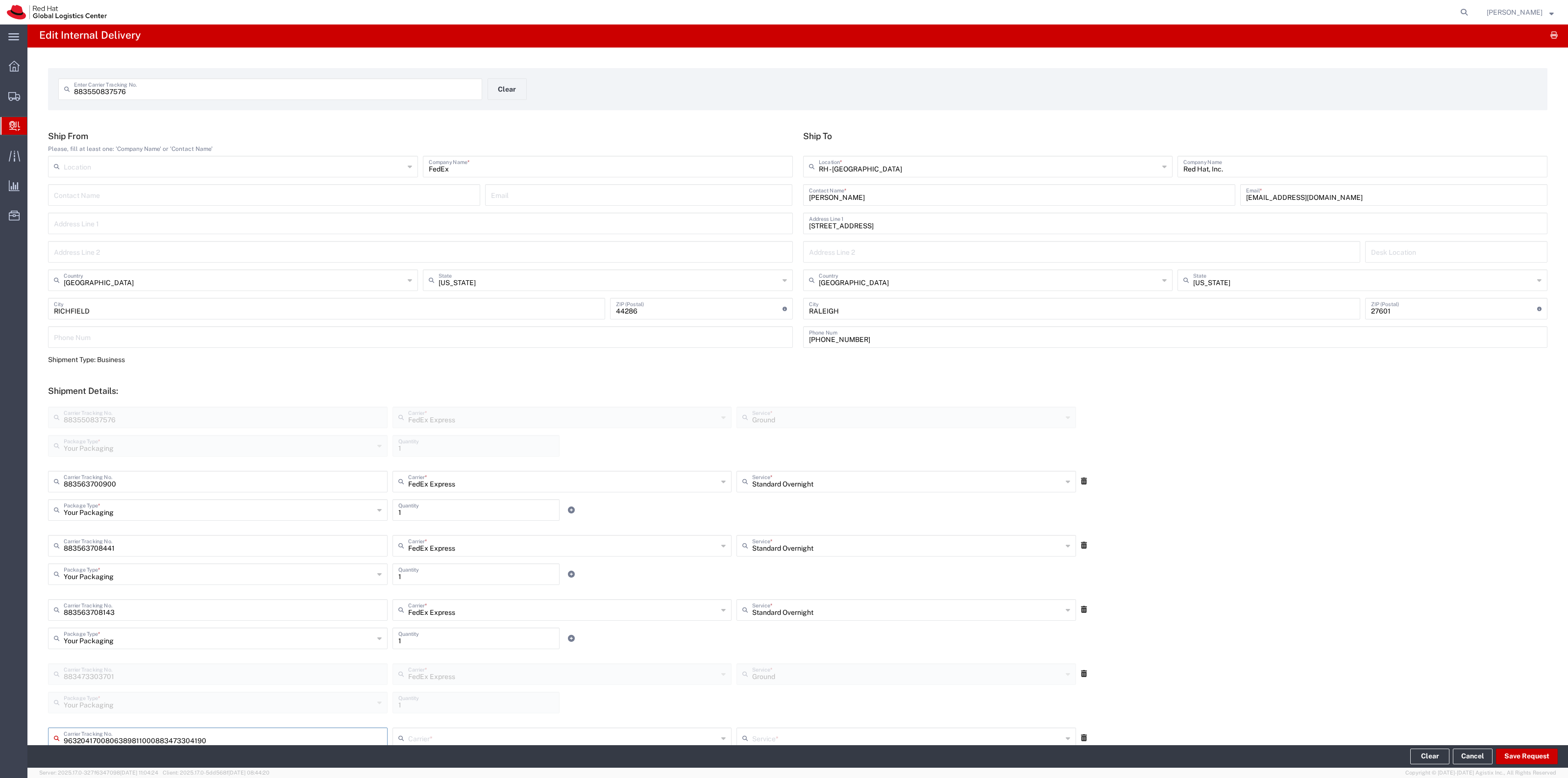
type input "883473304190"
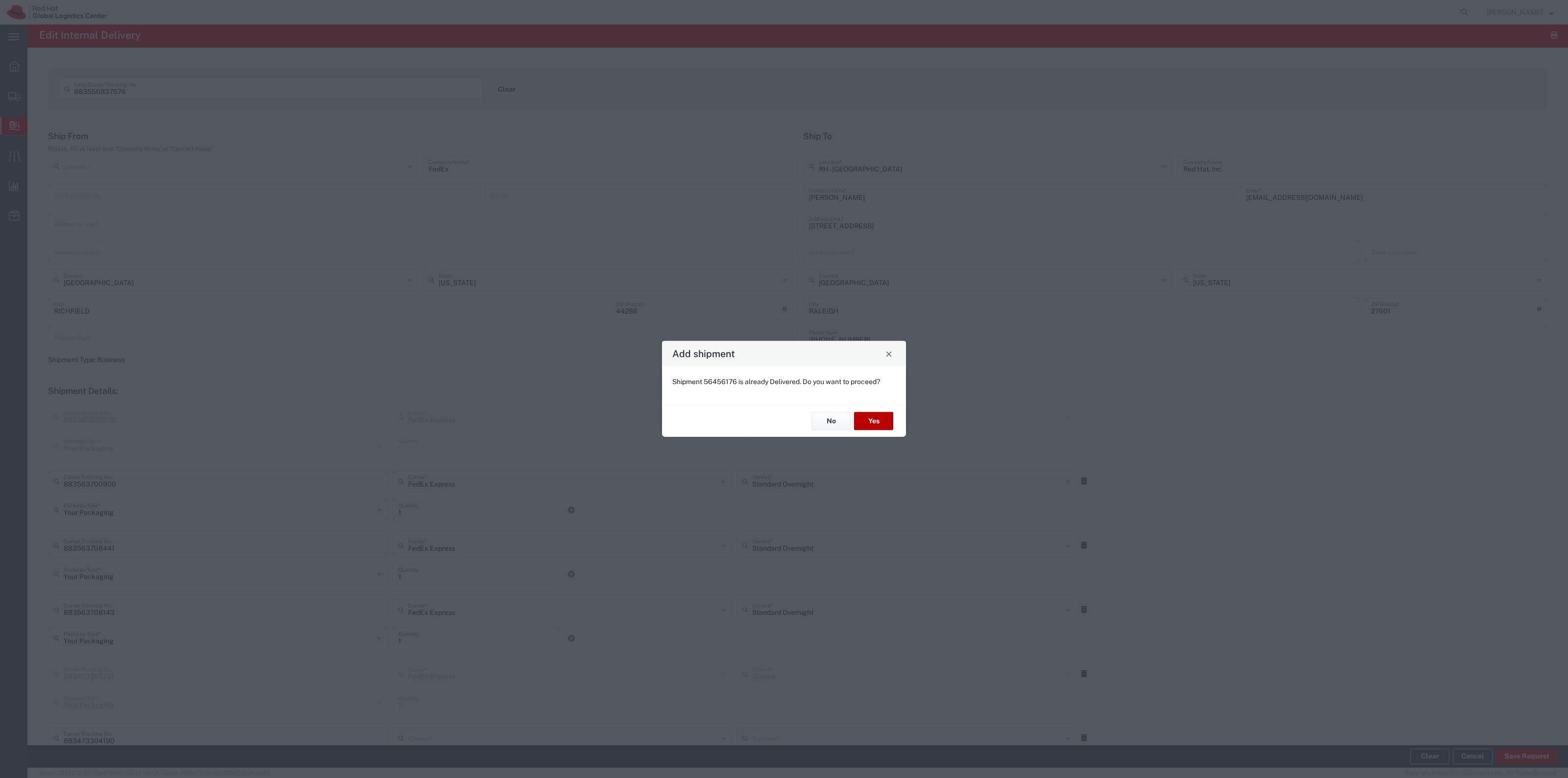
click at [866, 418] on button "Yes" at bounding box center [873, 421] width 39 height 18
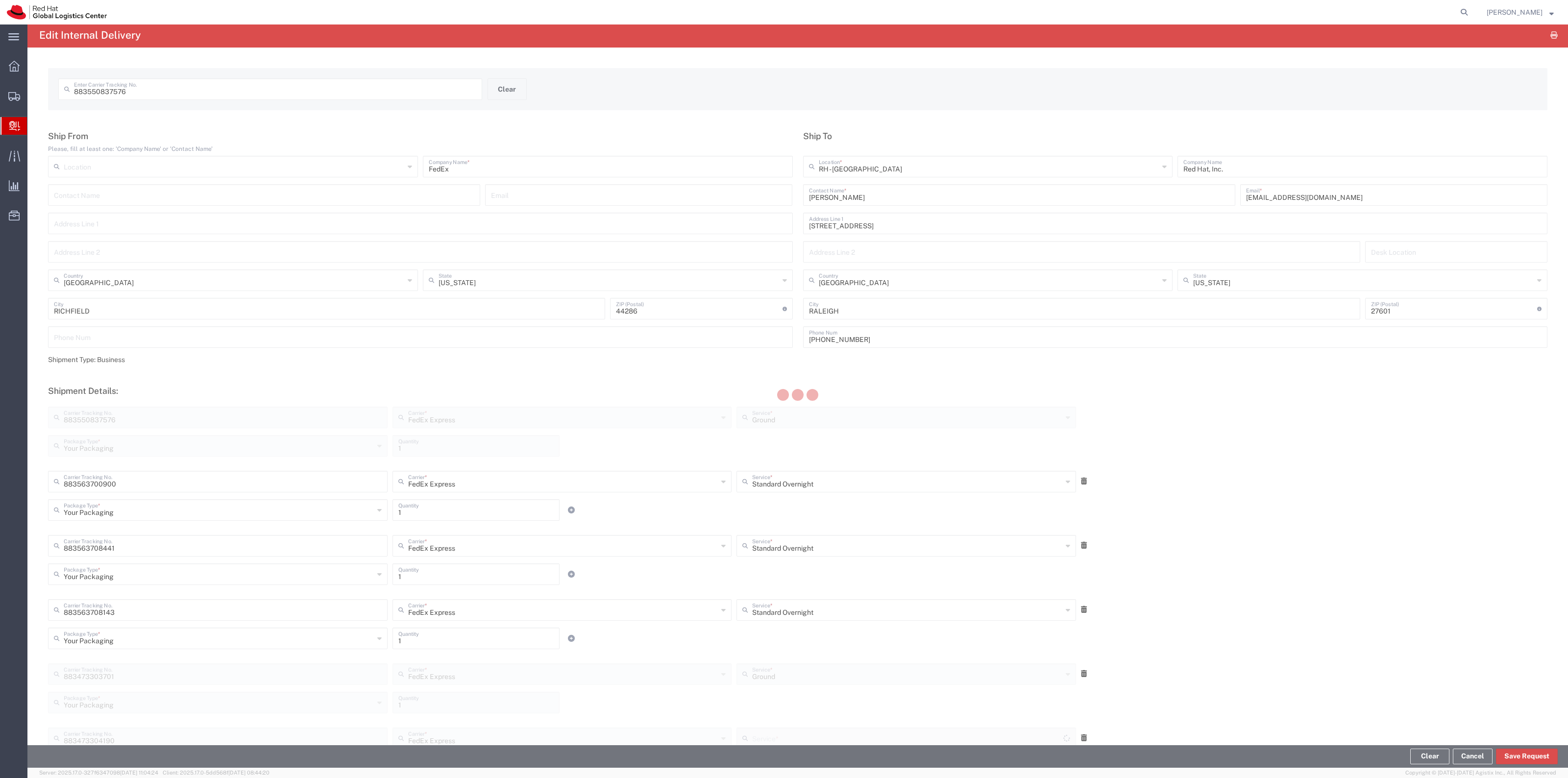
type input "Your Packaging"
type input "Ground"
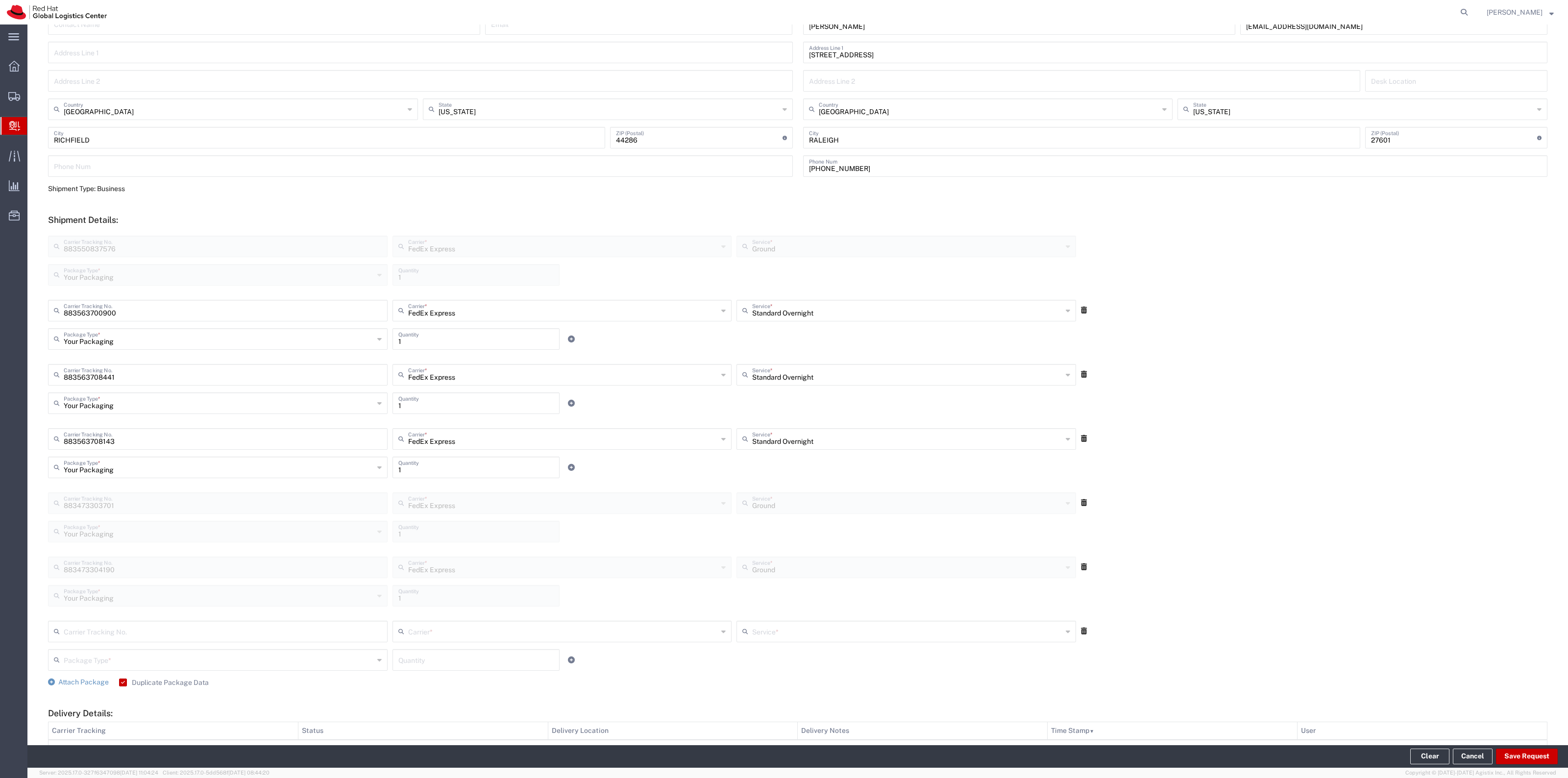
scroll to position [0, 0]
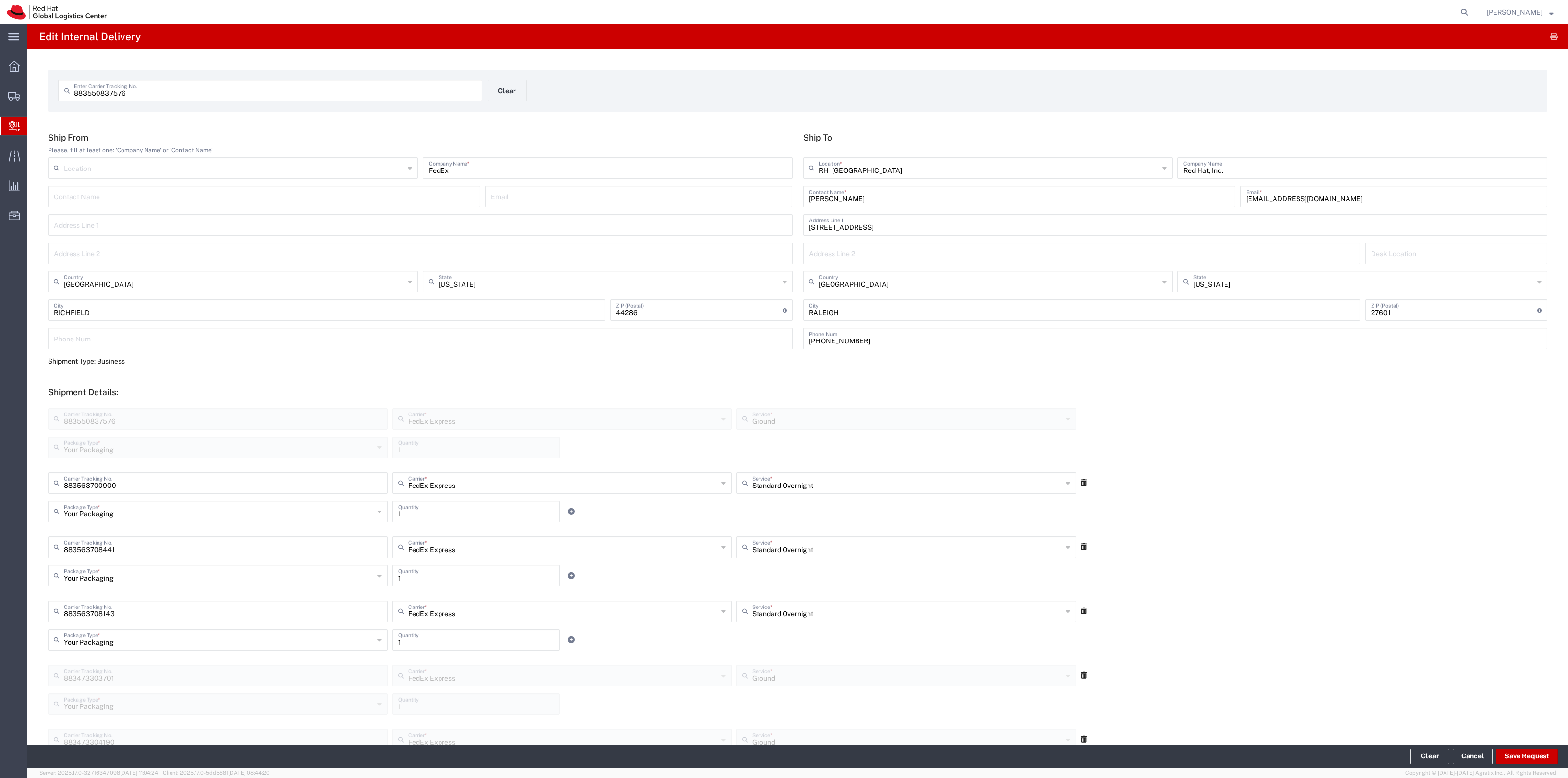
click at [907, 202] on input "Jamie Lien" at bounding box center [1019, 196] width 421 height 17
type input "Jamie Lien - Summit Connect Swag"
click at [1510, 752] on button "Save Request" at bounding box center [1527, 757] width 61 height 16
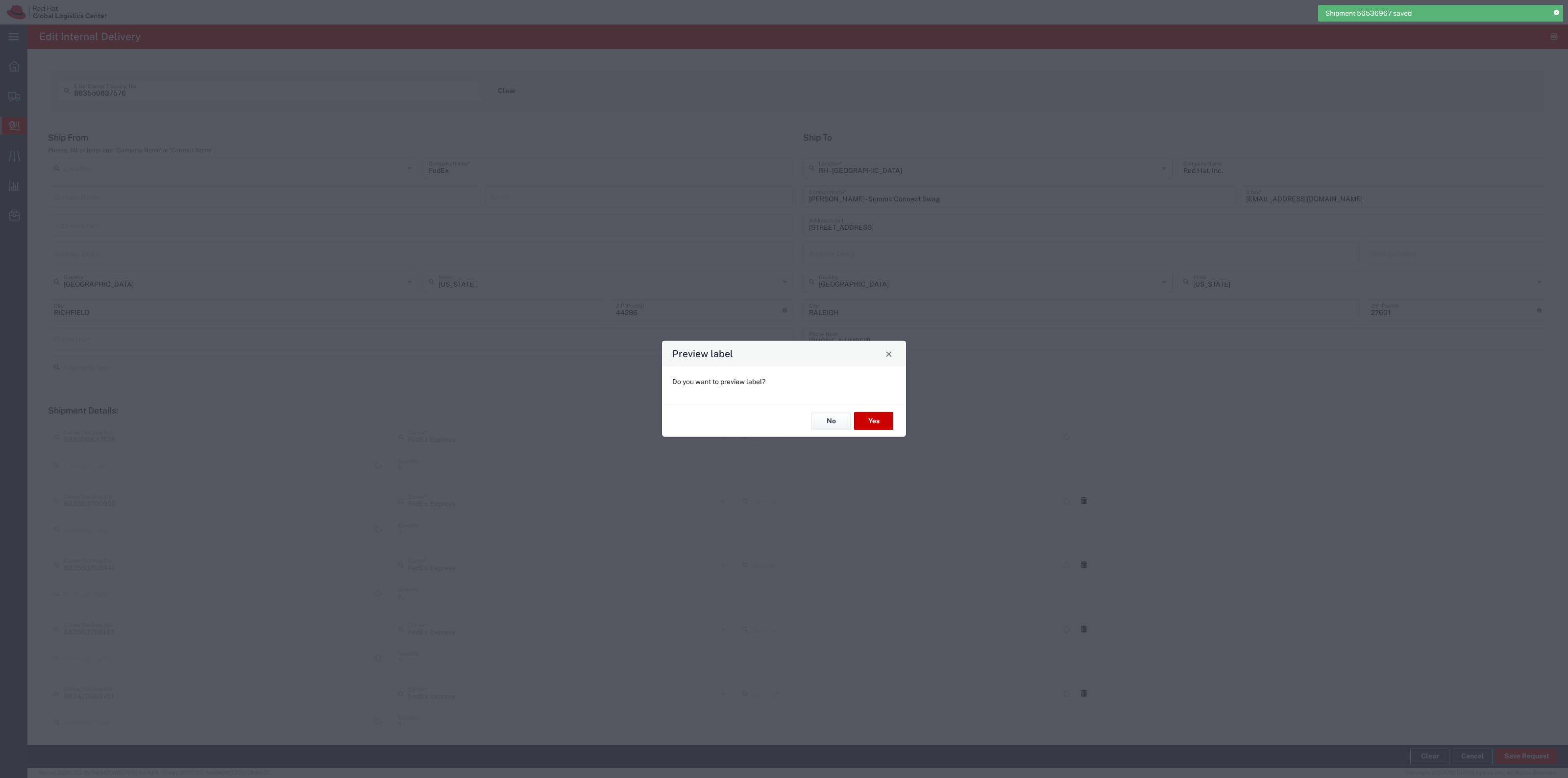
type input "Ground"
type input "Your Packaging"
type input "Standard Overnight"
type input "Your Packaging"
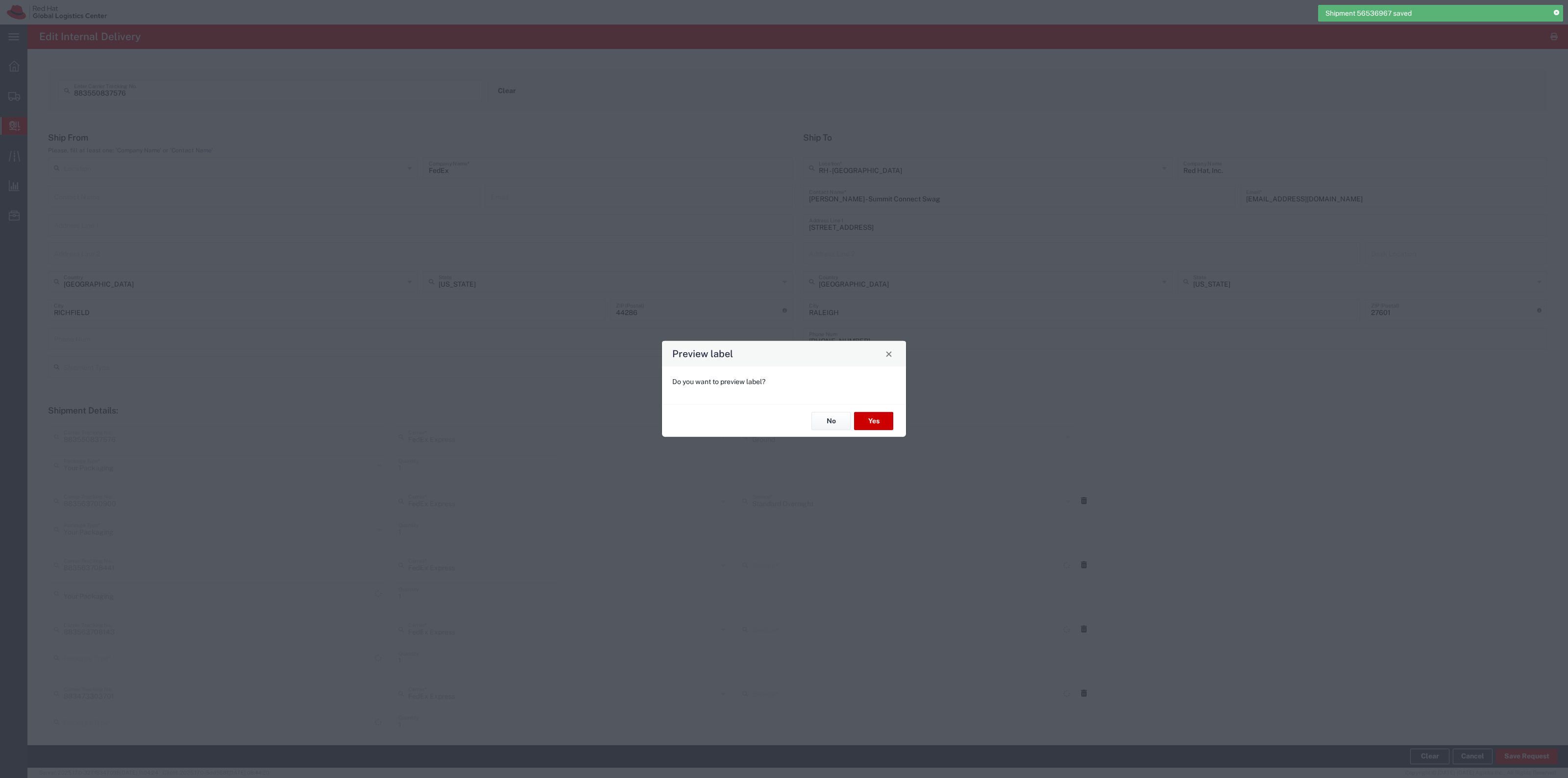
type input "Standard Overnight"
type input "Your Packaging"
type input "Standard Overnight"
type input "Your Packaging"
type input "Ground"
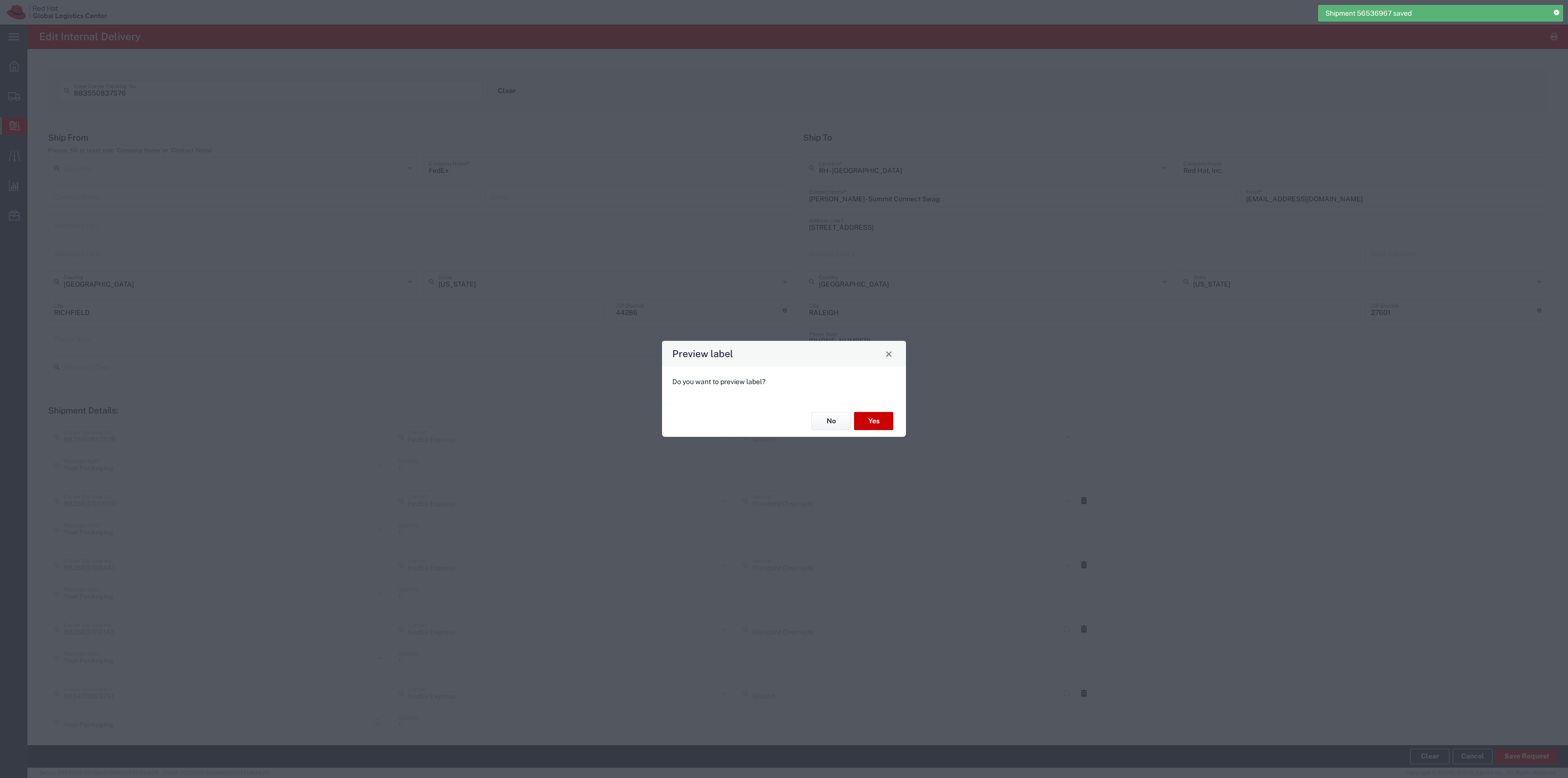
type input "Your Packaging"
type input "Ground"
click at [826, 421] on button "No" at bounding box center [831, 421] width 39 height 18
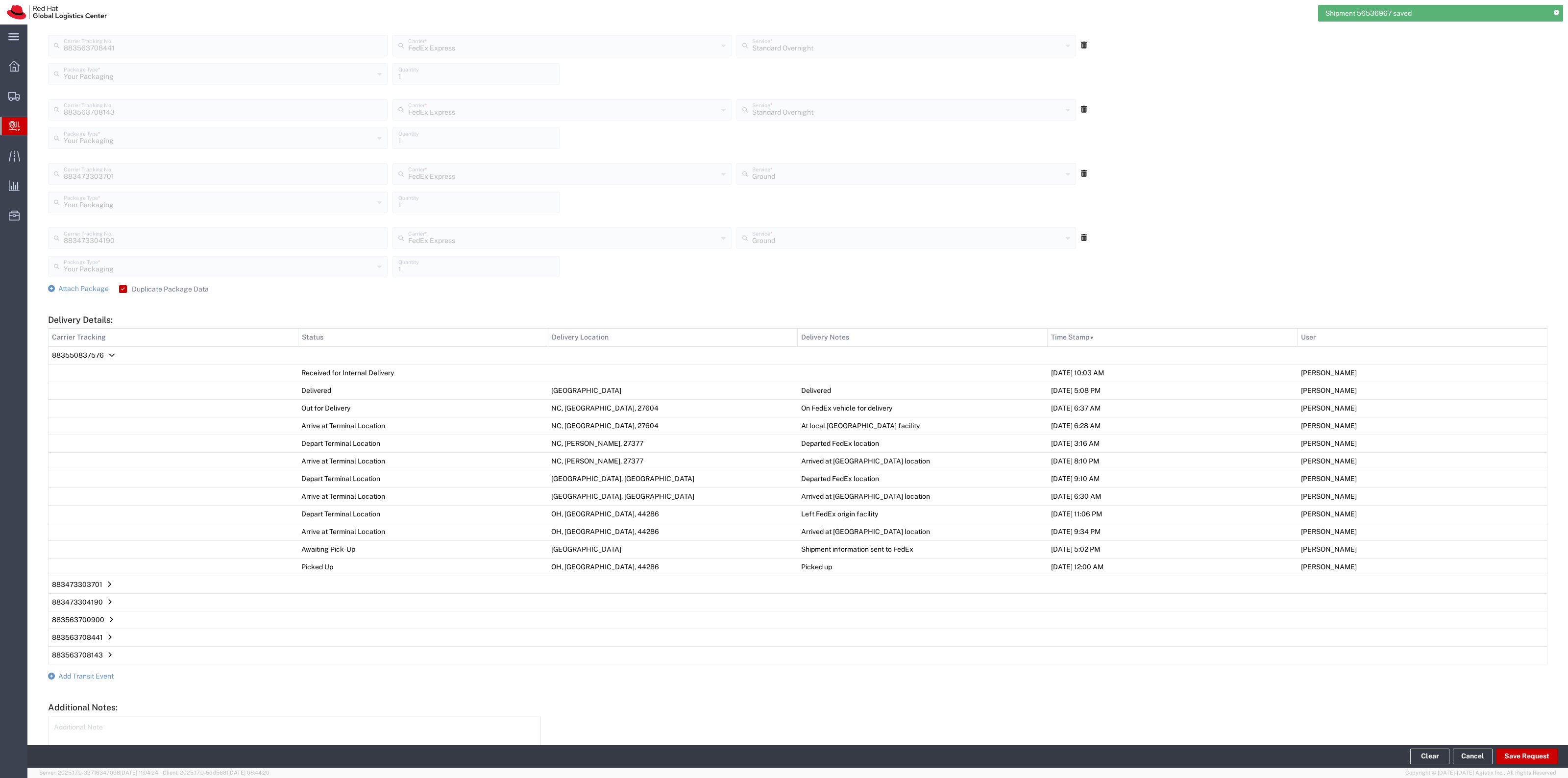
scroll to position [591, 0]
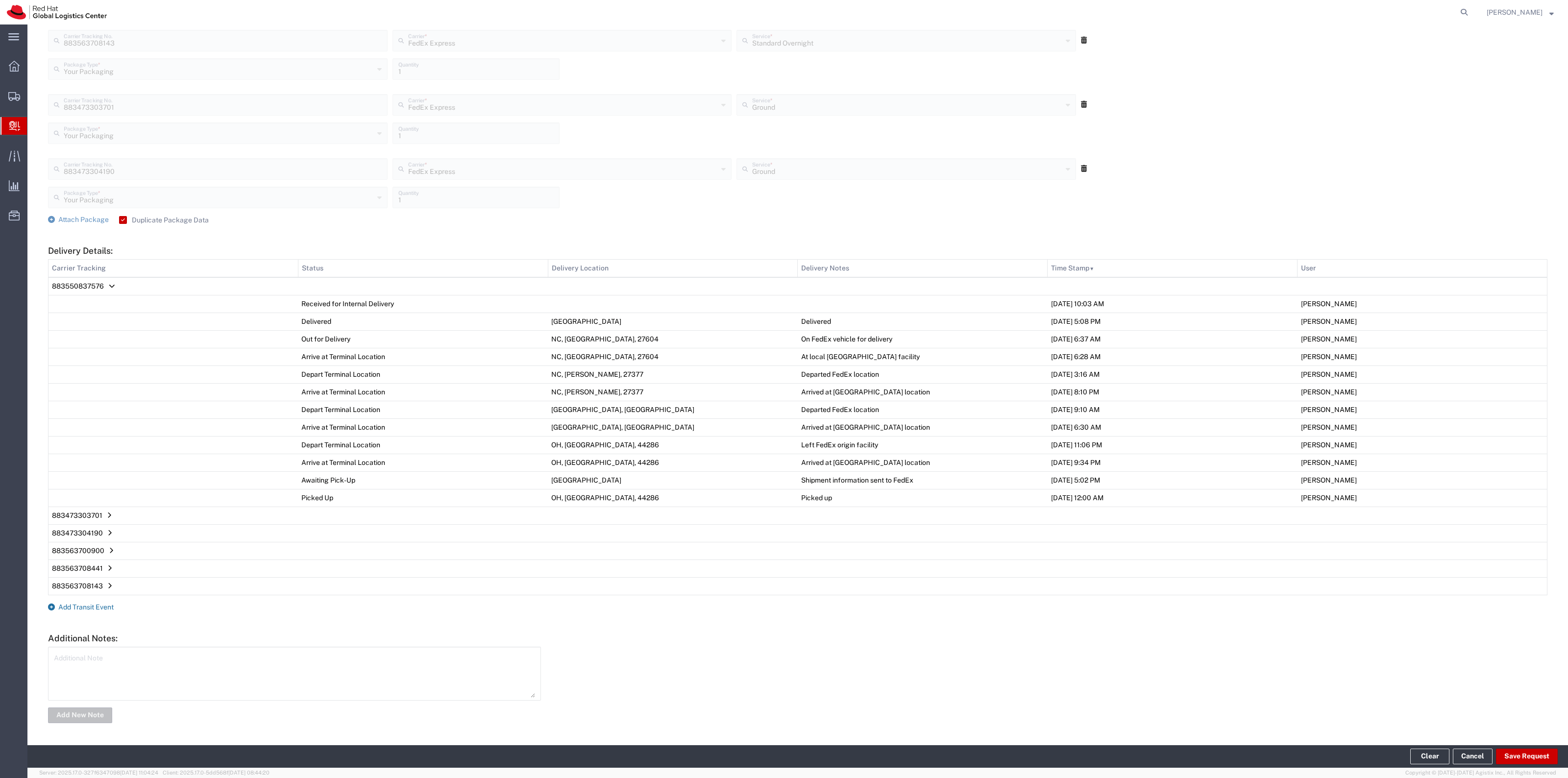
click at [101, 606] on span "Add Transit Event" at bounding box center [86, 607] width 55 height 8
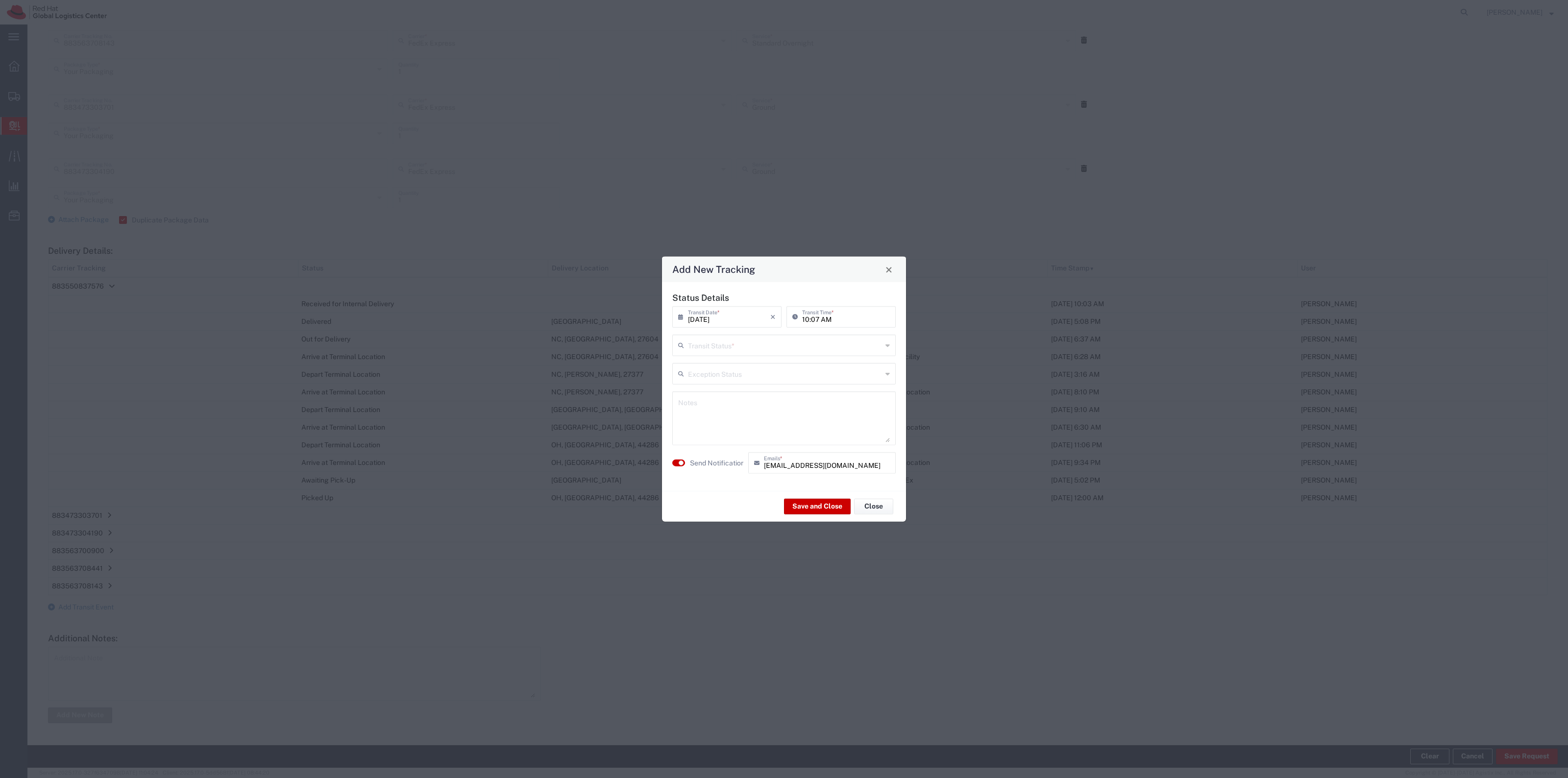
click at [811, 349] on input "text" at bounding box center [785, 345] width 194 height 17
click at [785, 359] on span "Delivery Confirmation" at bounding box center [784, 366] width 222 height 15
type input "Delivery Confirmation"
click at [729, 461] on label "Send Notification" at bounding box center [717, 463] width 55 height 10
click at [797, 508] on button "Save and Close" at bounding box center [817, 506] width 66 height 16
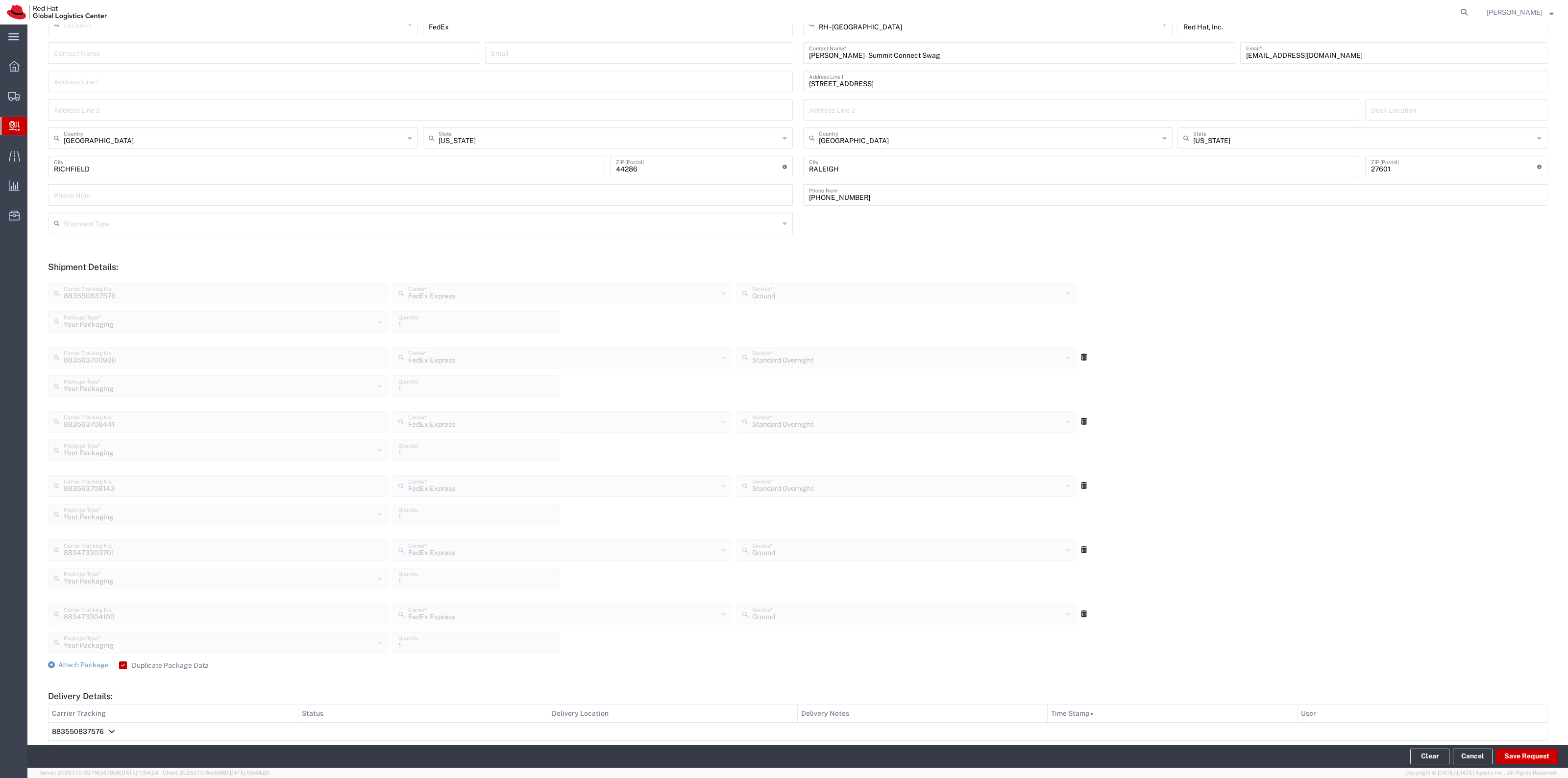
scroll to position [0, 0]
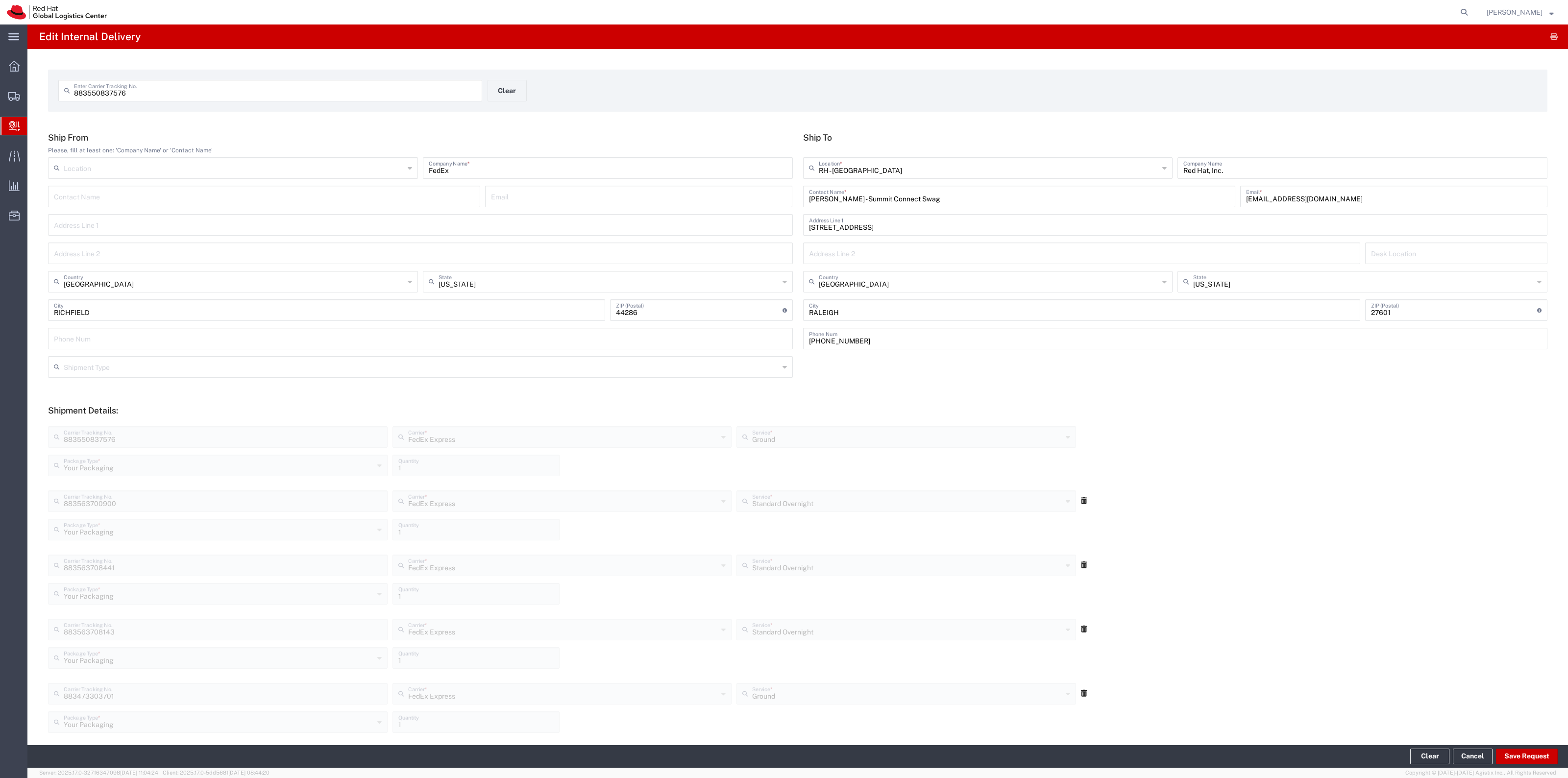
click at [510, 74] on form "883550837576 Enter Carrier Tracking No. Clear" at bounding box center [797, 90] width 1499 height 42
click at [510, 97] on button "Clear" at bounding box center [507, 90] width 39 height 21
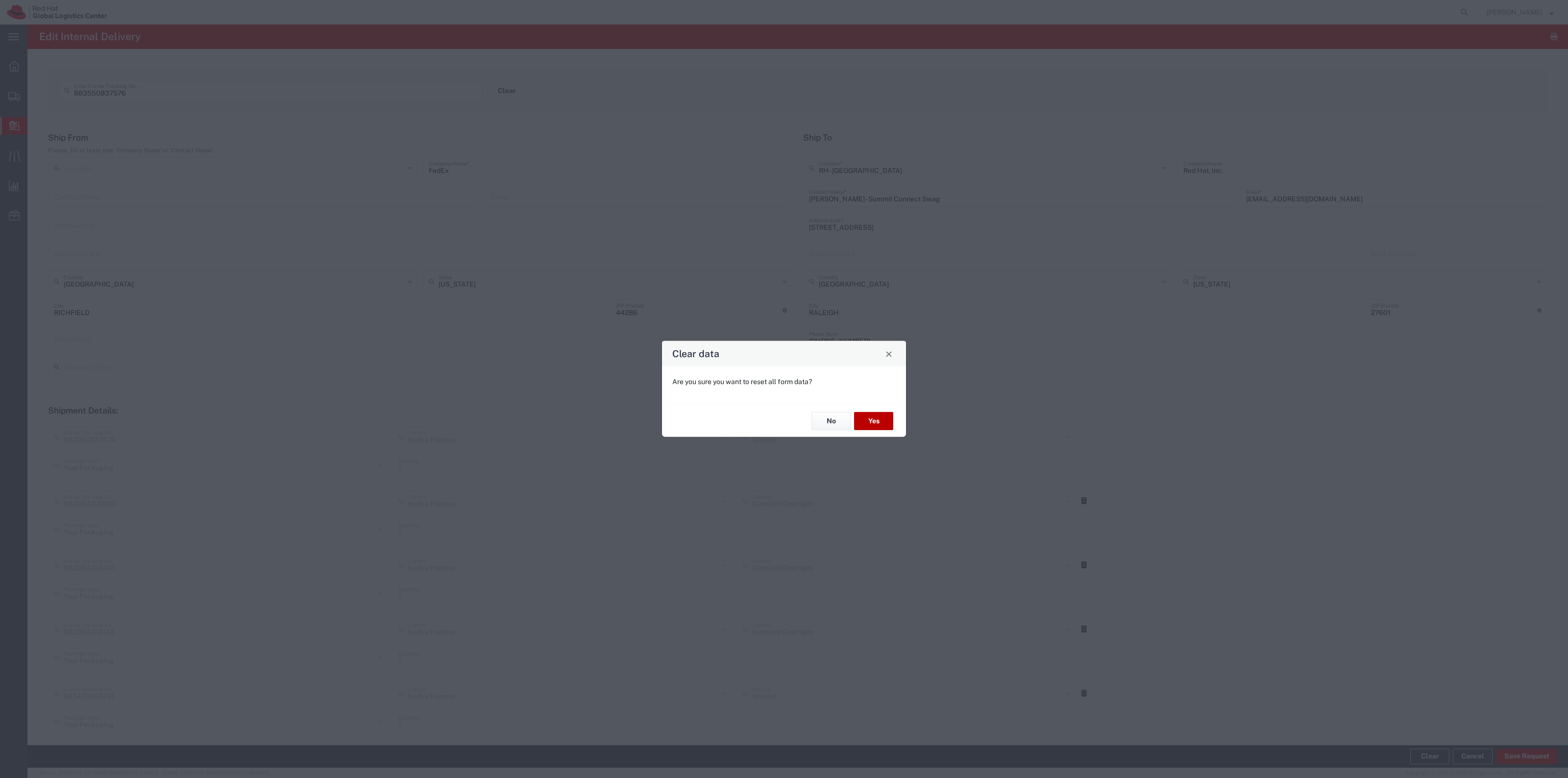
click at [855, 422] on button "Yes" at bounding box center [873, 421] width 39 height 18
